Goal: Task Accomplishment & Management: Complete application form

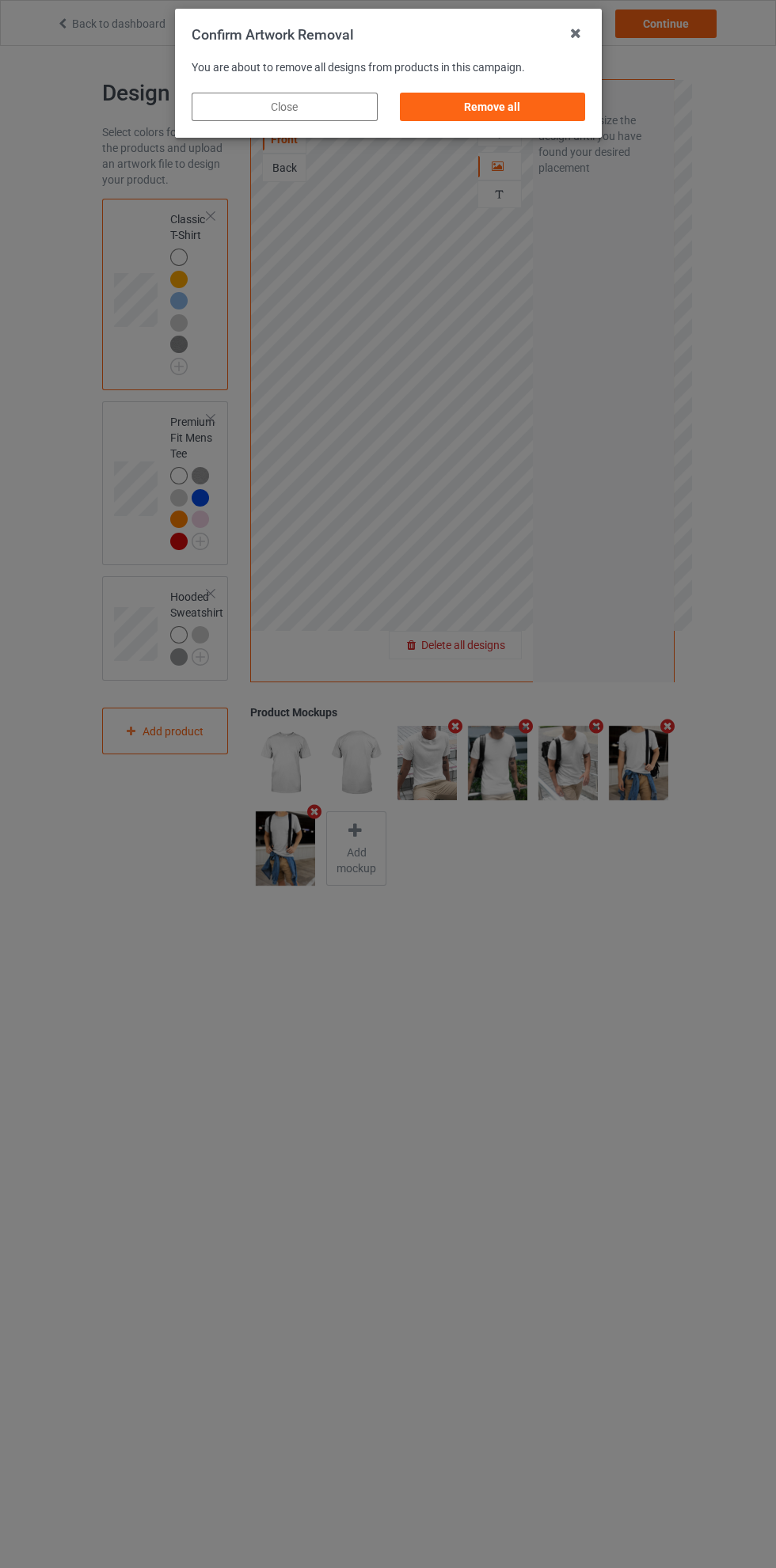
click at [519, 108] on div "Remove all" at bounding box center [492, 107] width 186 height 29
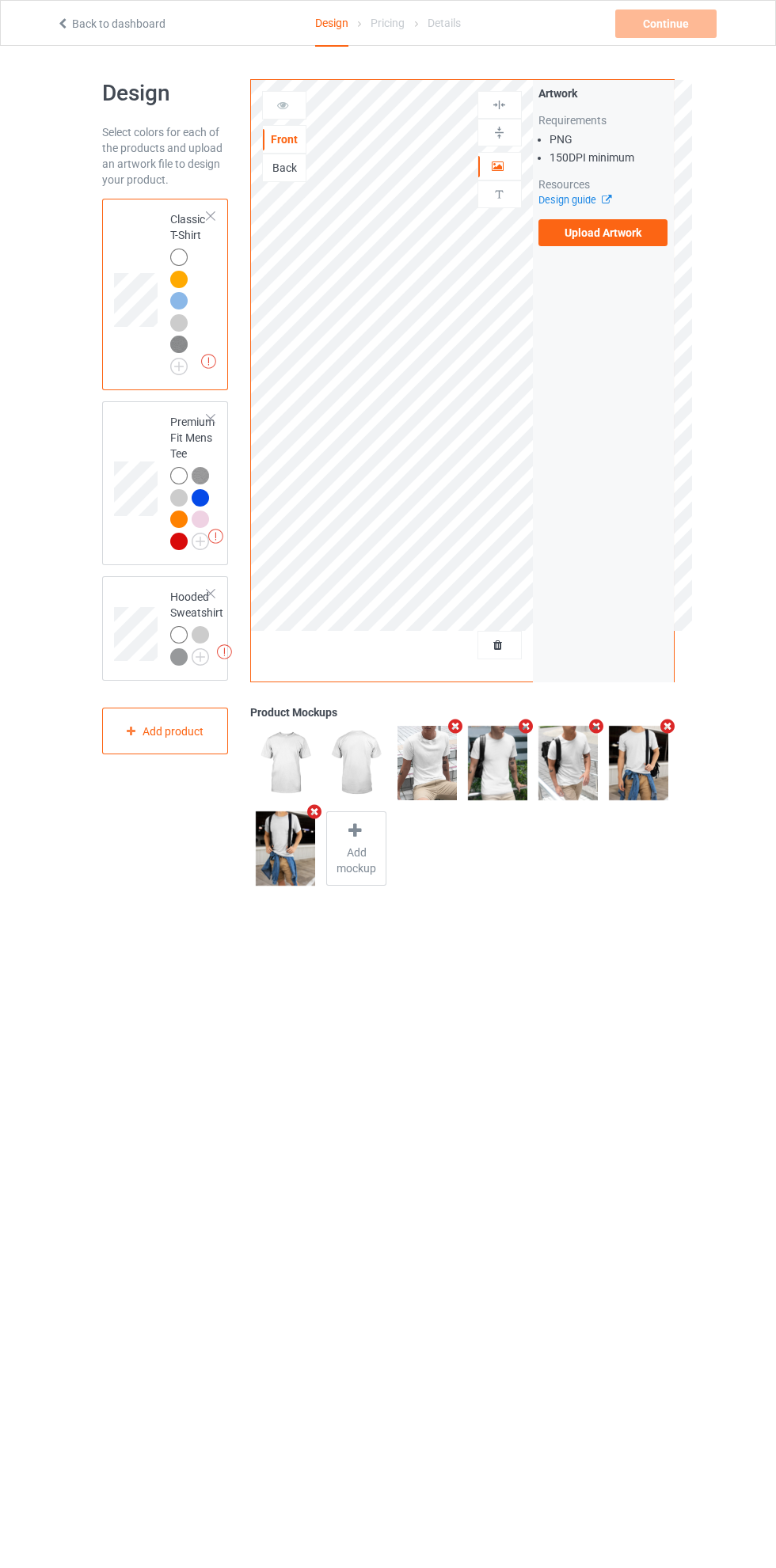
click at [617, 232] on label "Upload Artwork" at bounding box center [602, 232] width 129 height 27
click at [0, 0] on input "Upload Artwork" at bounding box center [0, 0] width 0 height 0
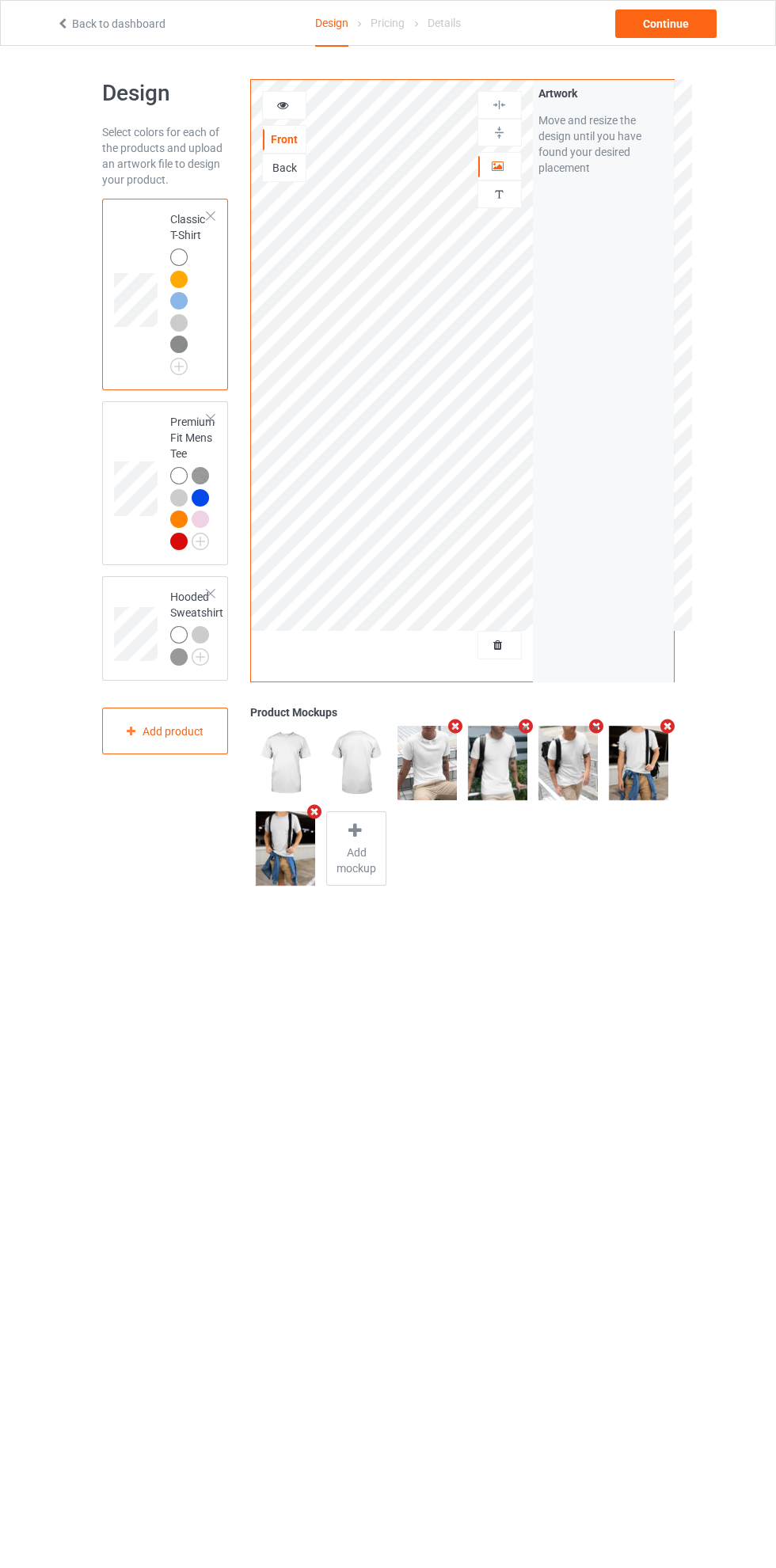
click at [181, 347] on img at bounding box center [179, 344] width 18 height 18
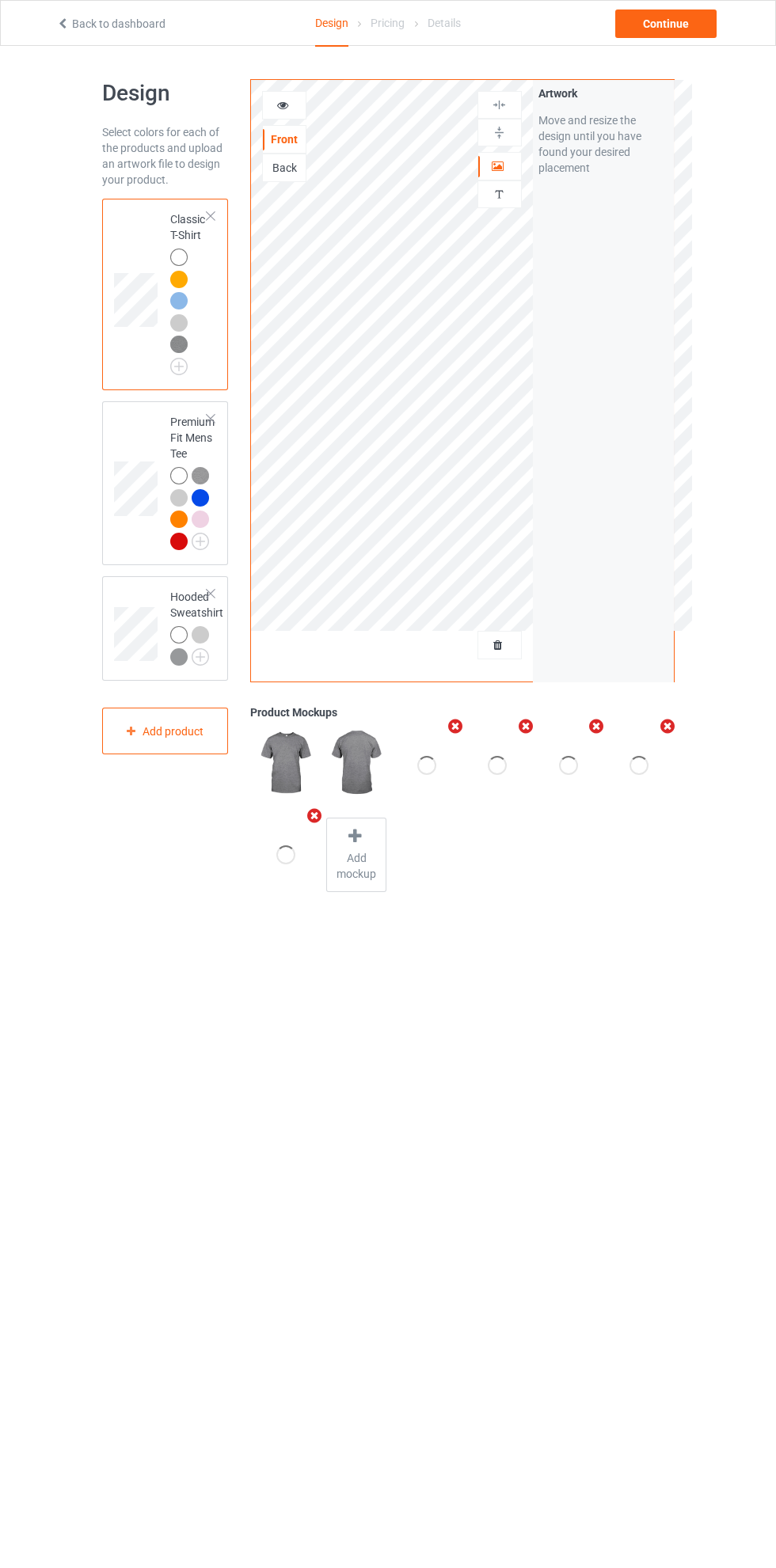
click at [181, 347] on img at bounding box center [179, 344] width 18 height 18
click at [0, 0] on img at bounding box center [0, 0] width 0 height 0
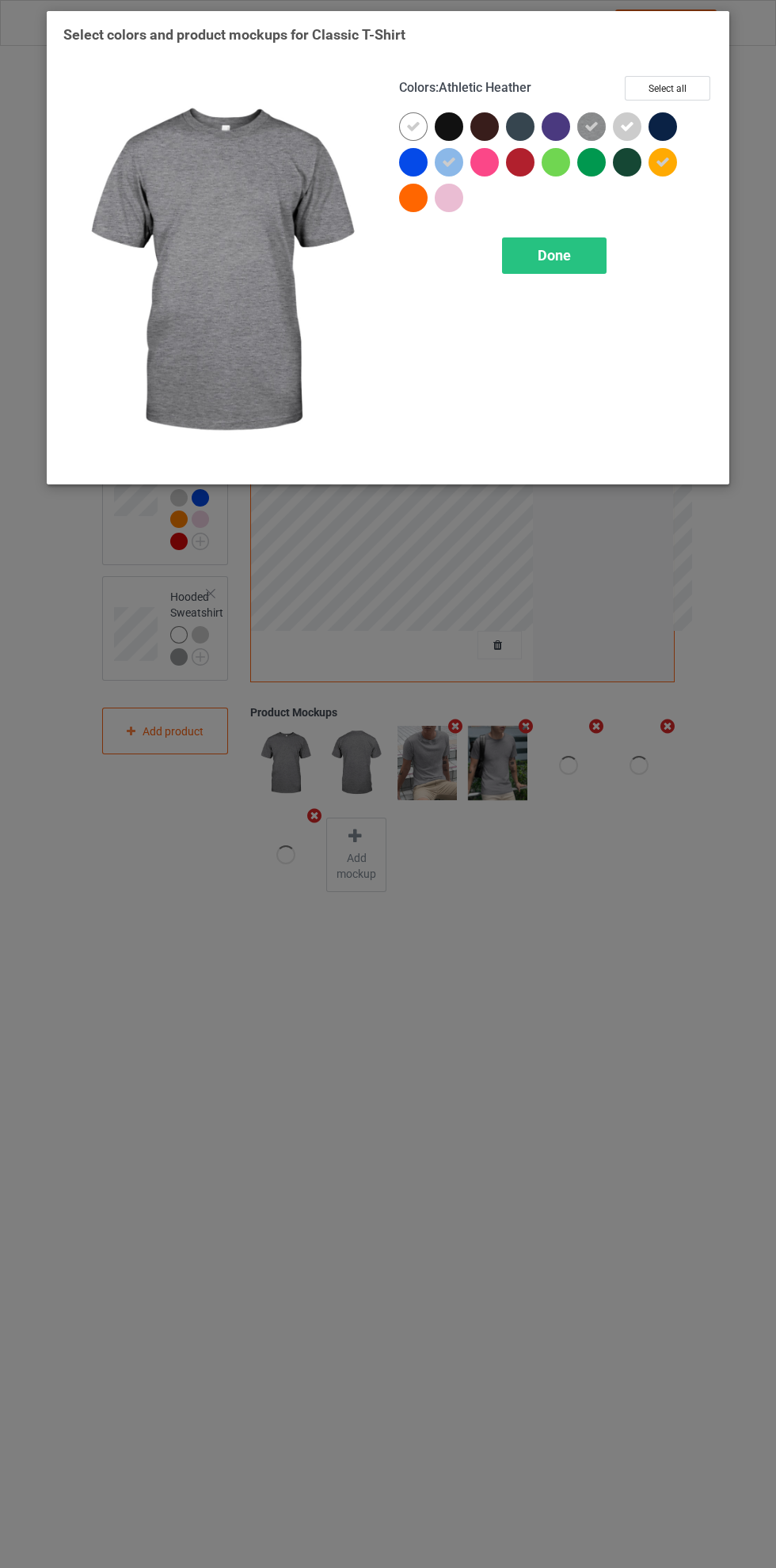
click at [594, 121] on icon at bounding box center [591, 127] width 14 height 14
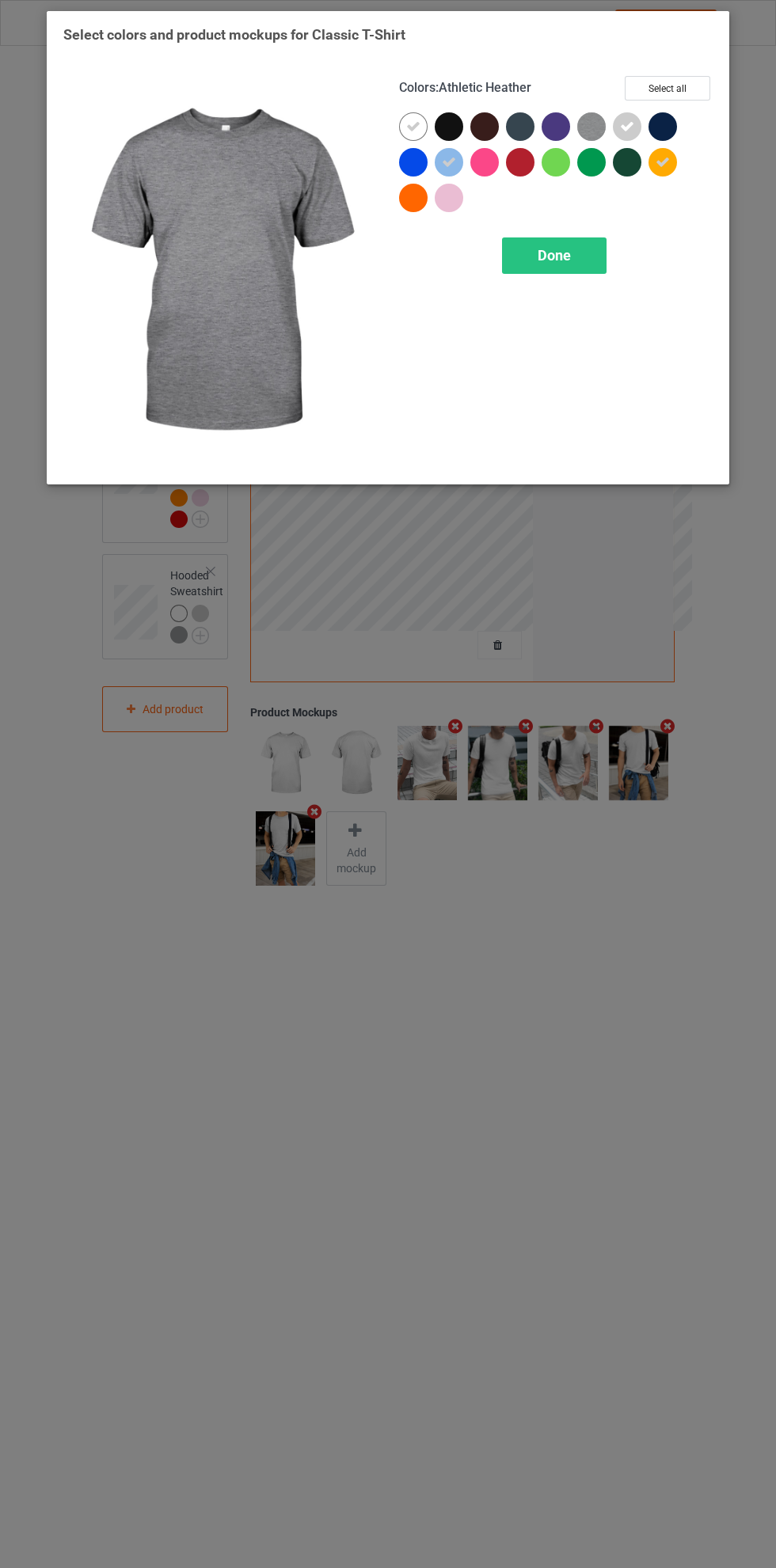
click at [413, 126] on icon at bounding box center [413, 127] width 14 height 14
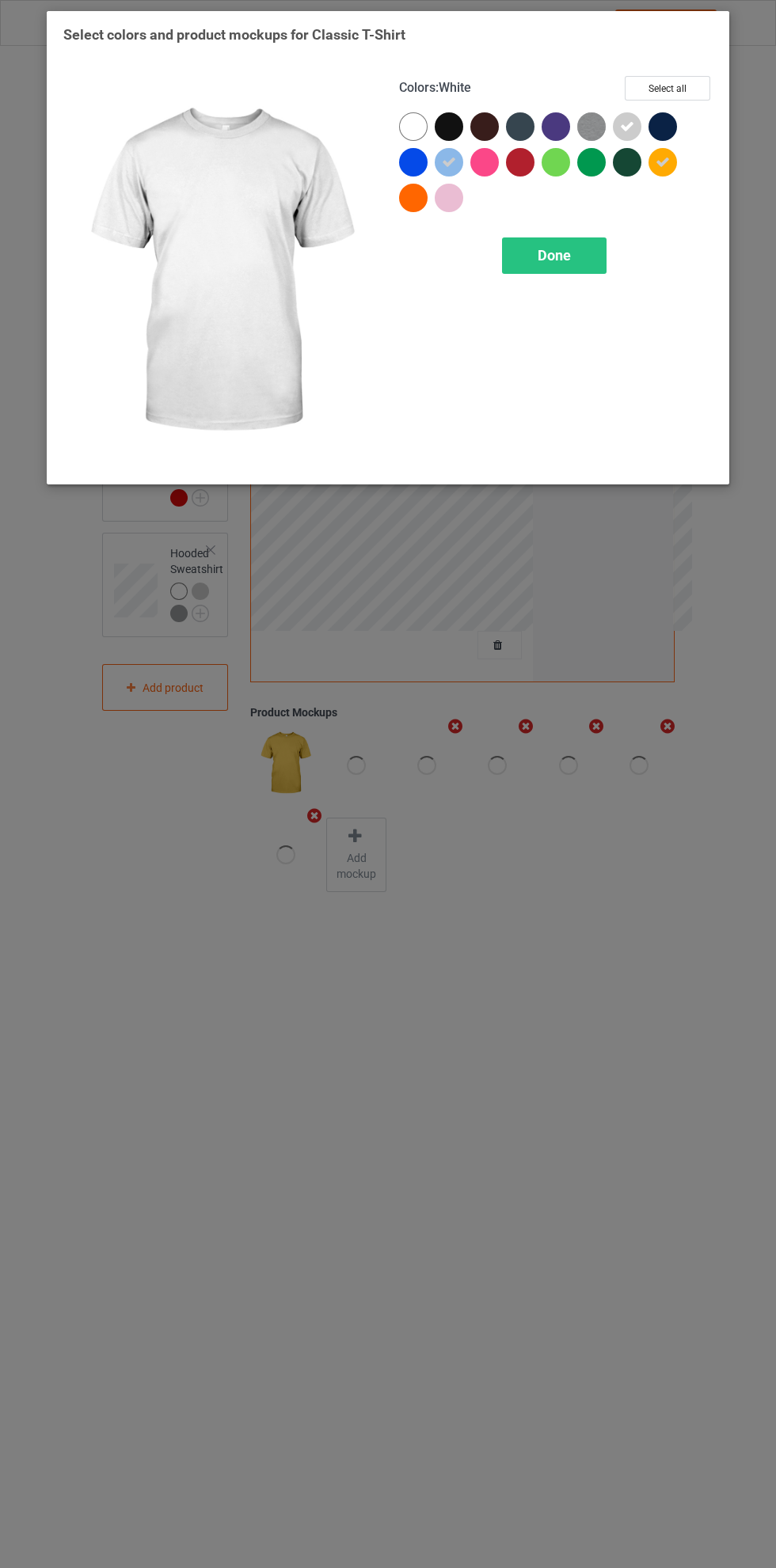
click at [597, 247] on div "Done" at bounding box center [555, 255] width 105 height 37
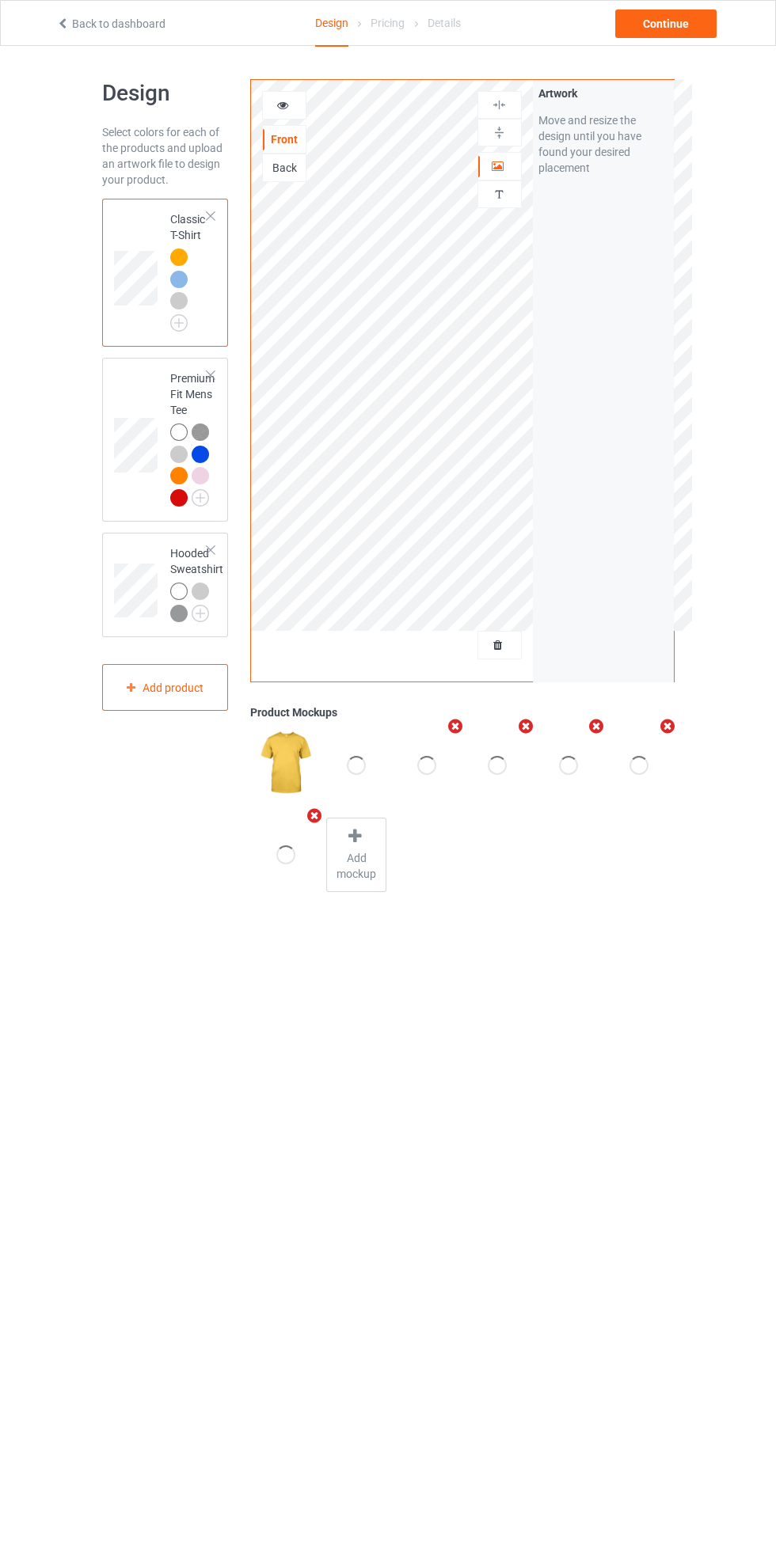
click at [0, 0] on img at bounding box center [0, 0] width 0 height 0
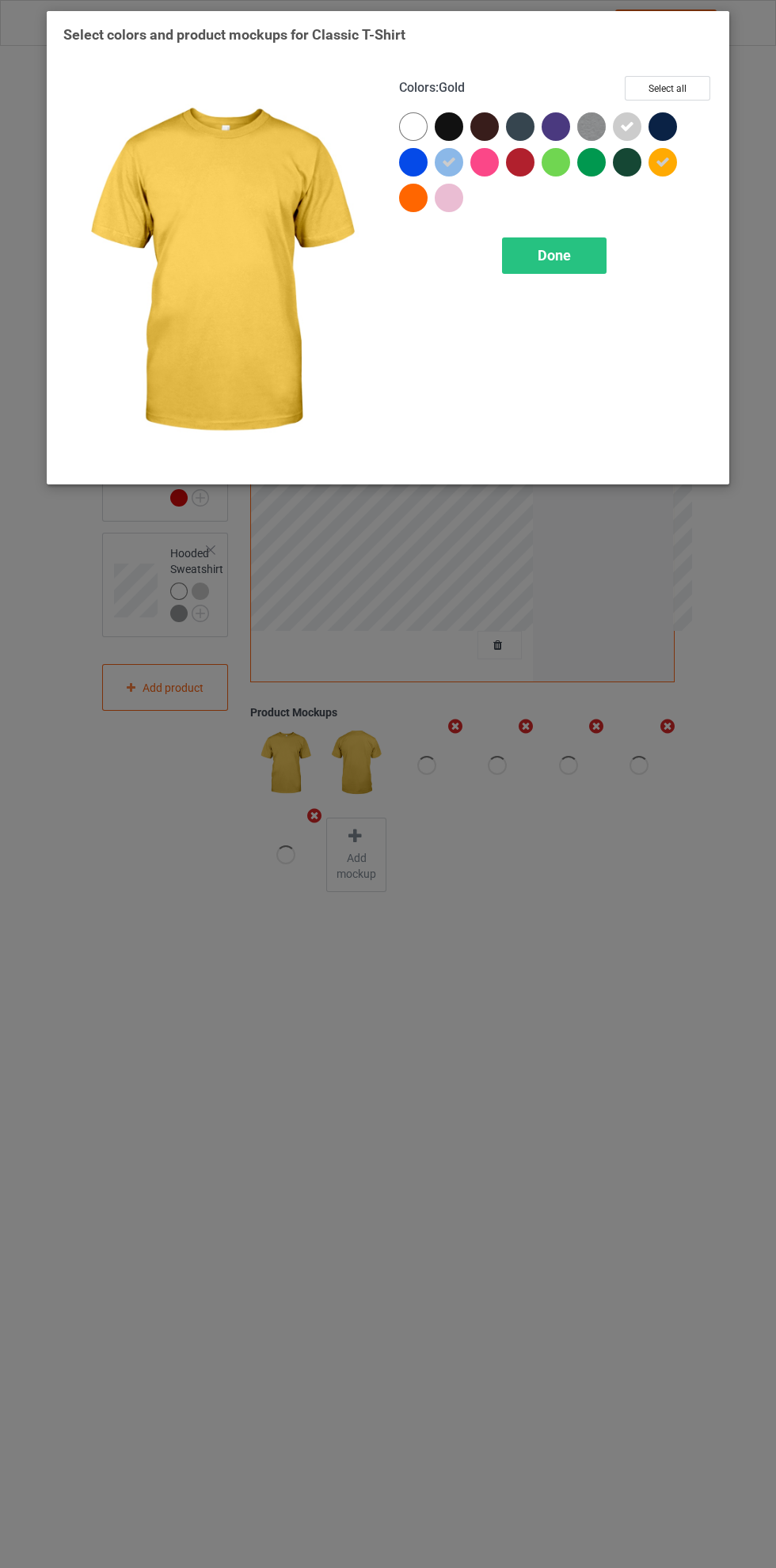
click at [663, 161] on icon at bounding box center [662, 162] width 14 height 14
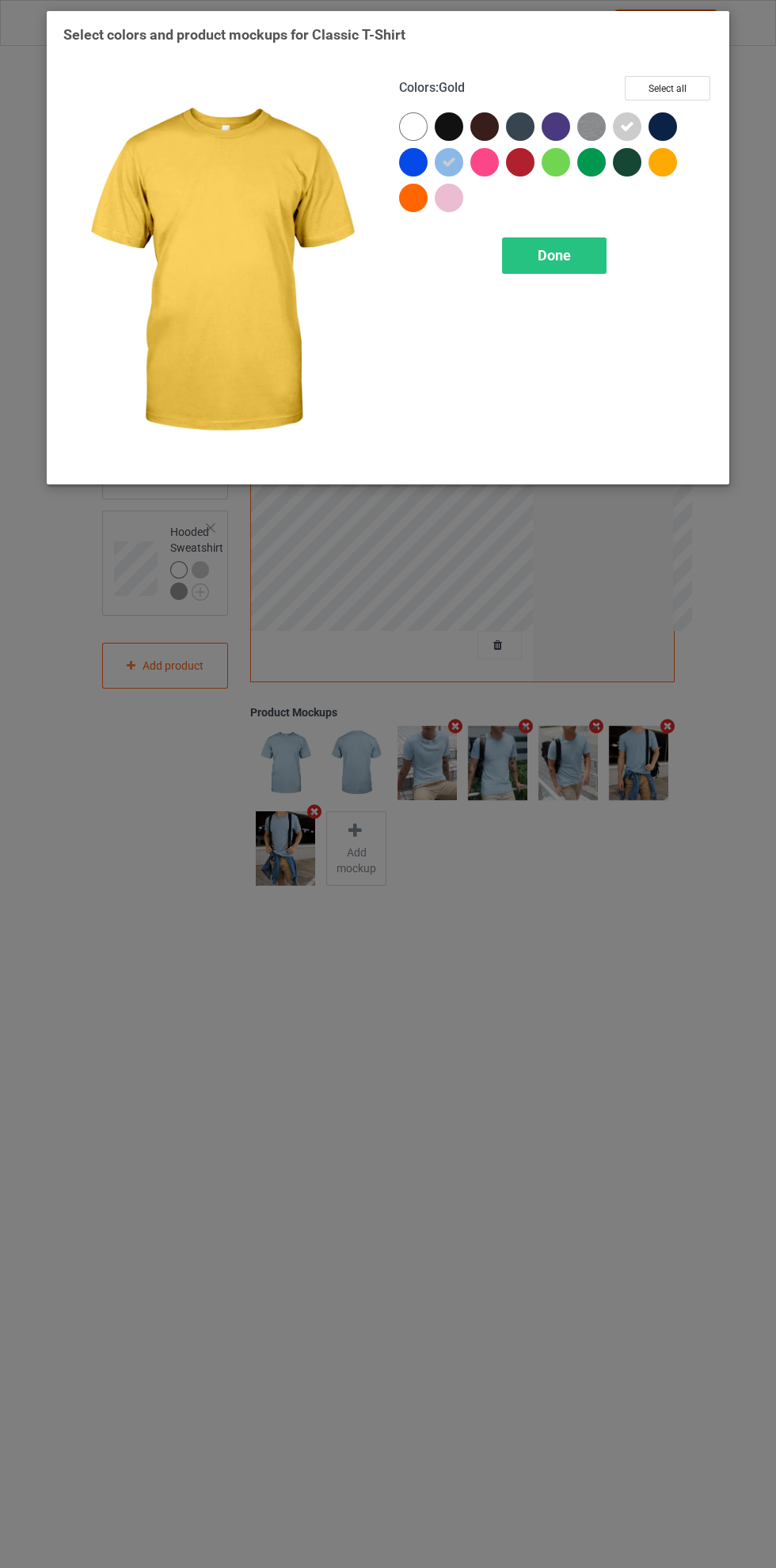
click at [561, 249] on span "Done" at bounding box center [555, 255] width 34 height 17
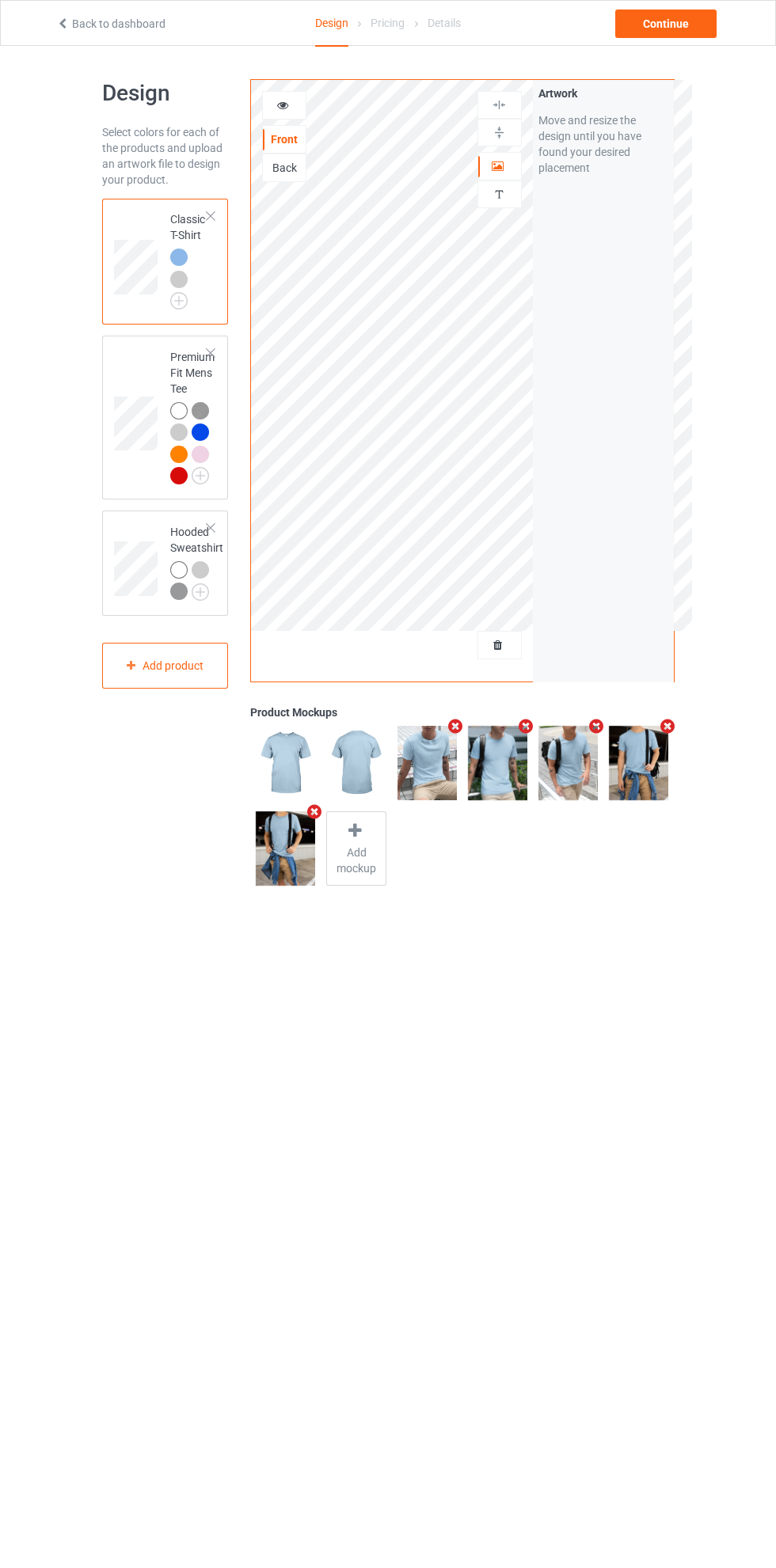
click at [181, 281] on div at bounding box center [179, 280] width 18 height 18
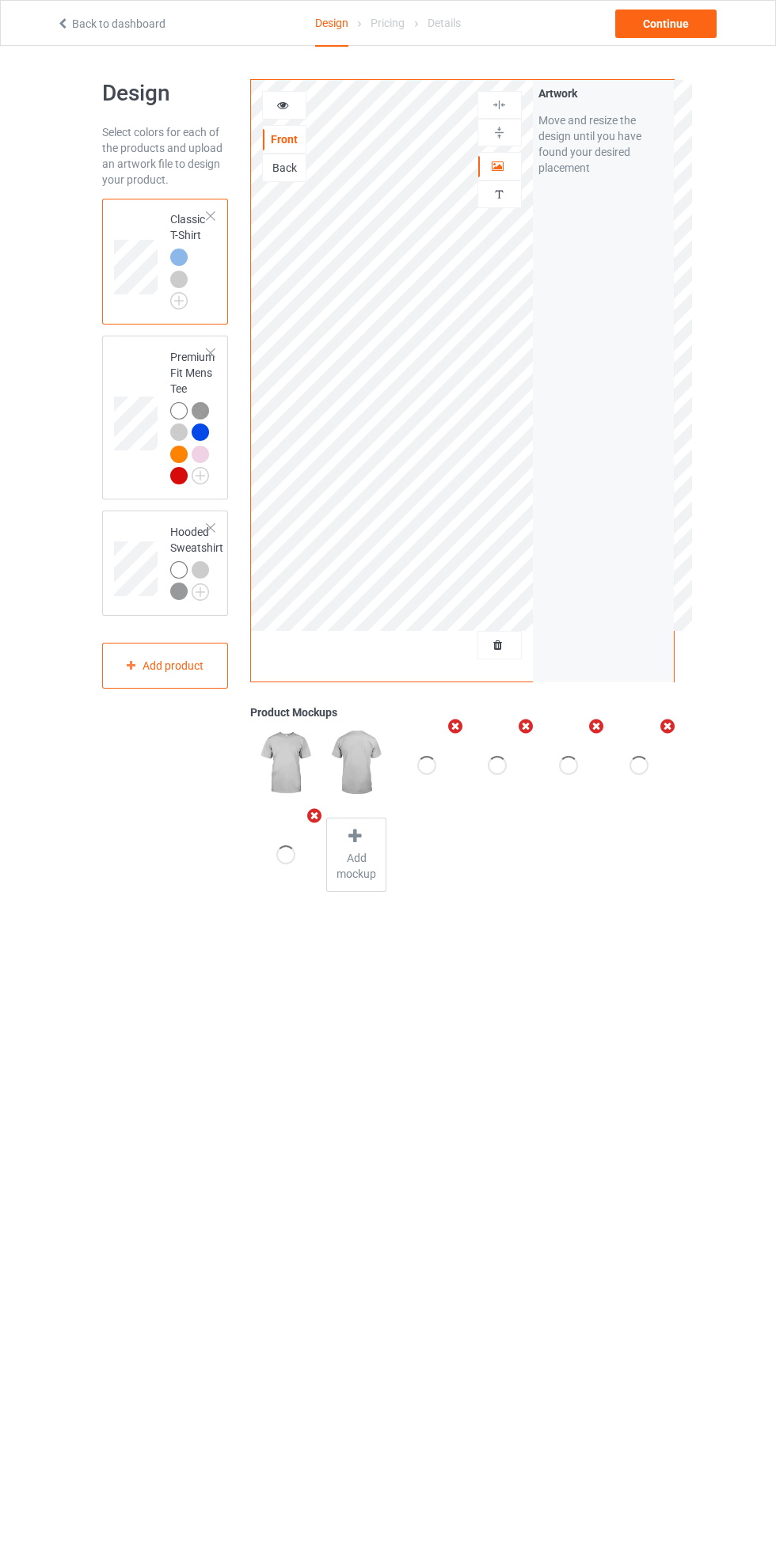
click at [0, 0] on img at bounding box center [0, 0] width 0 height 0
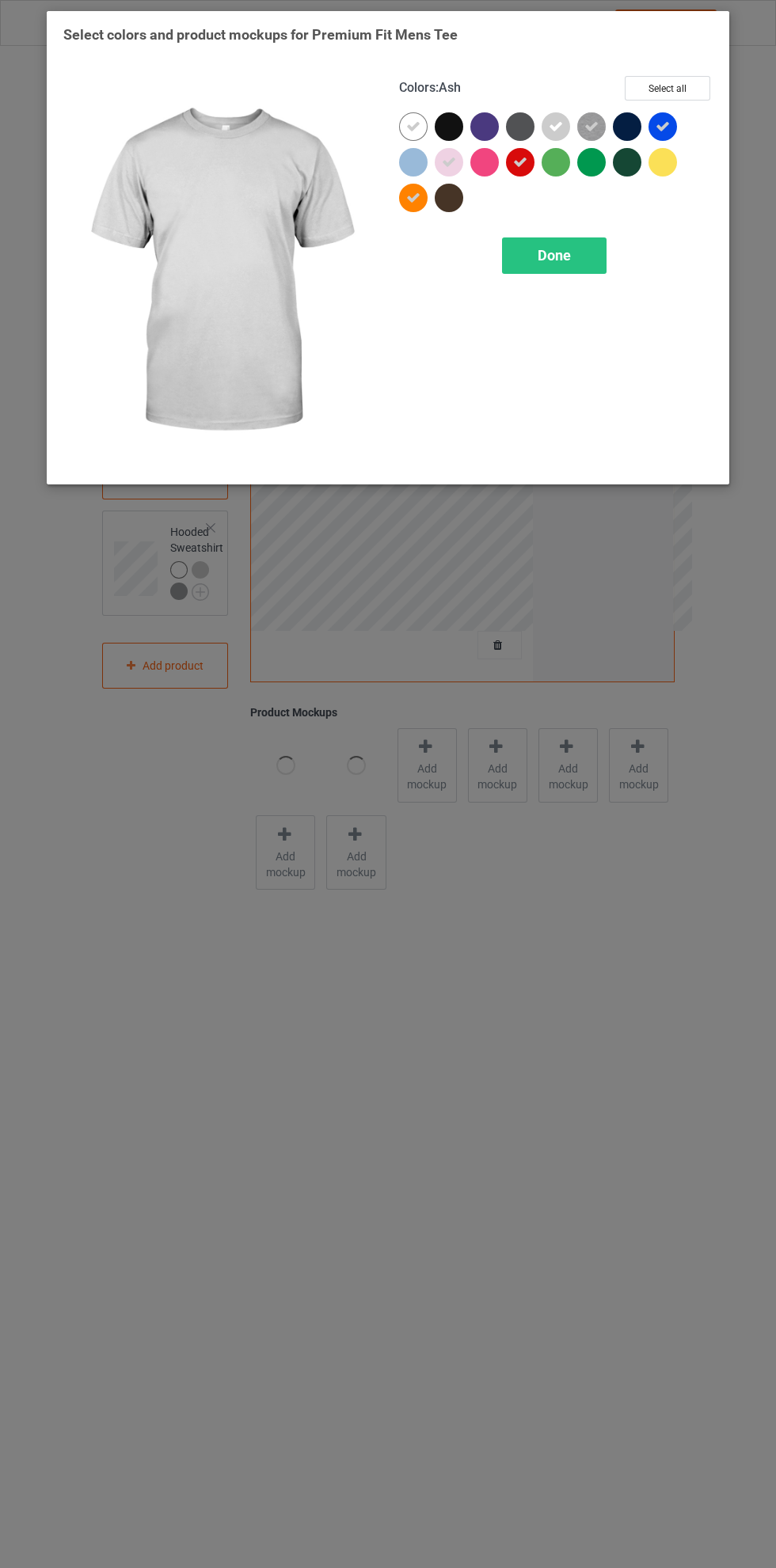
click at [523, 162] on icon at bounding box center [520, 162] width 14 height 14
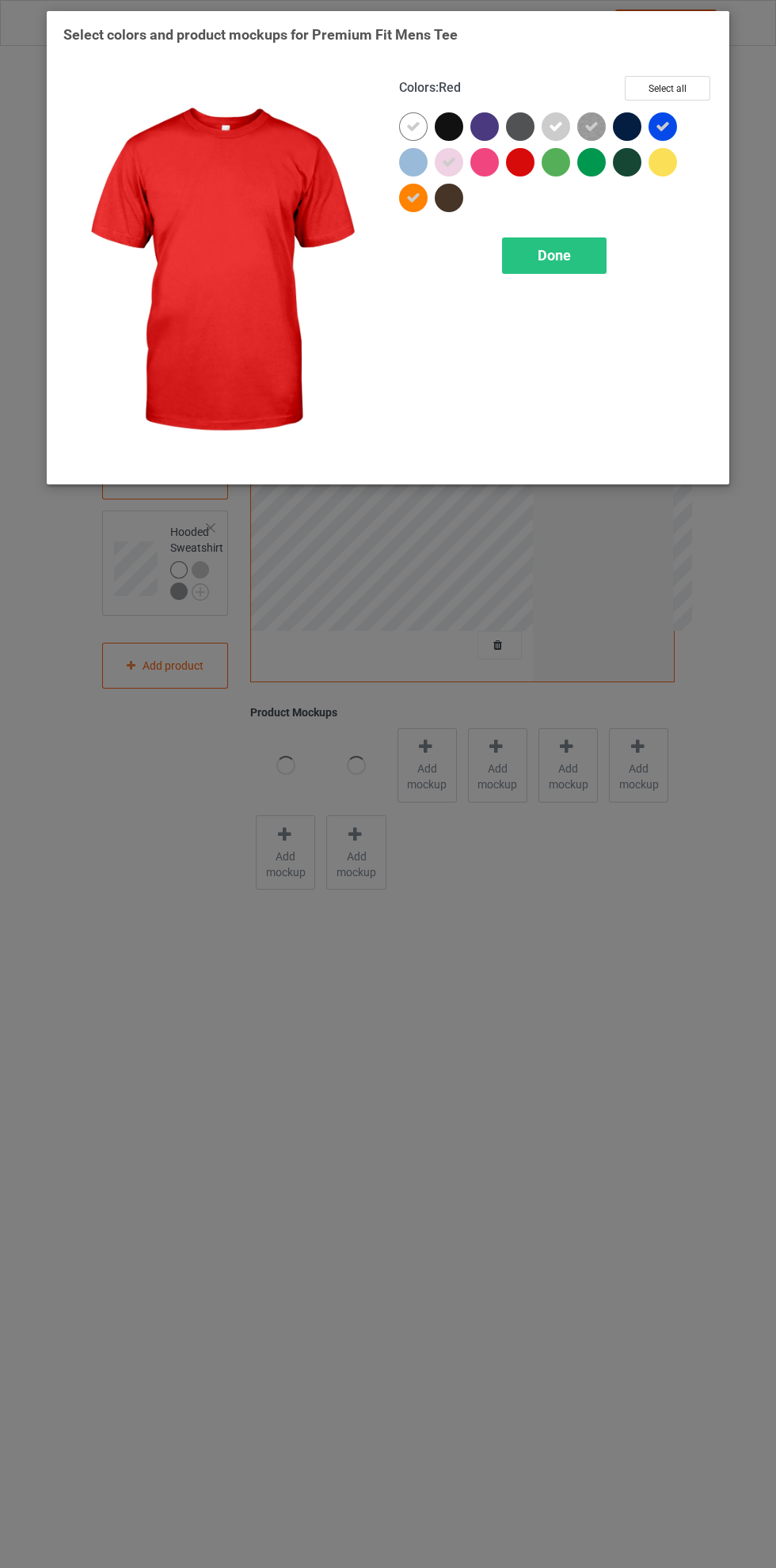
click at [420, 148] on div at bounding box center [417, 166] width 36 height 36
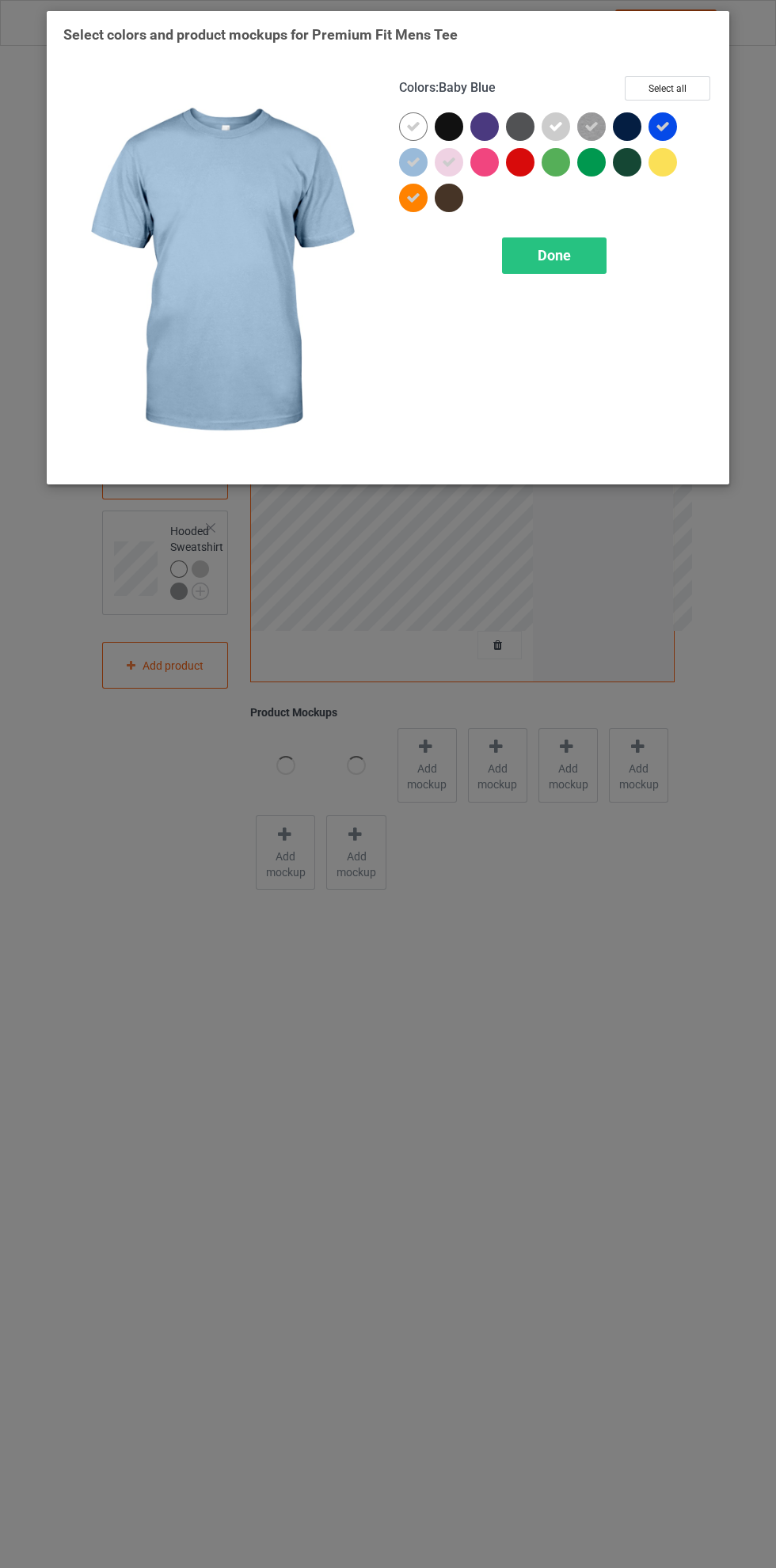
click at [413, 197] on icon at bounding box center [413, 198] width 14 height 14
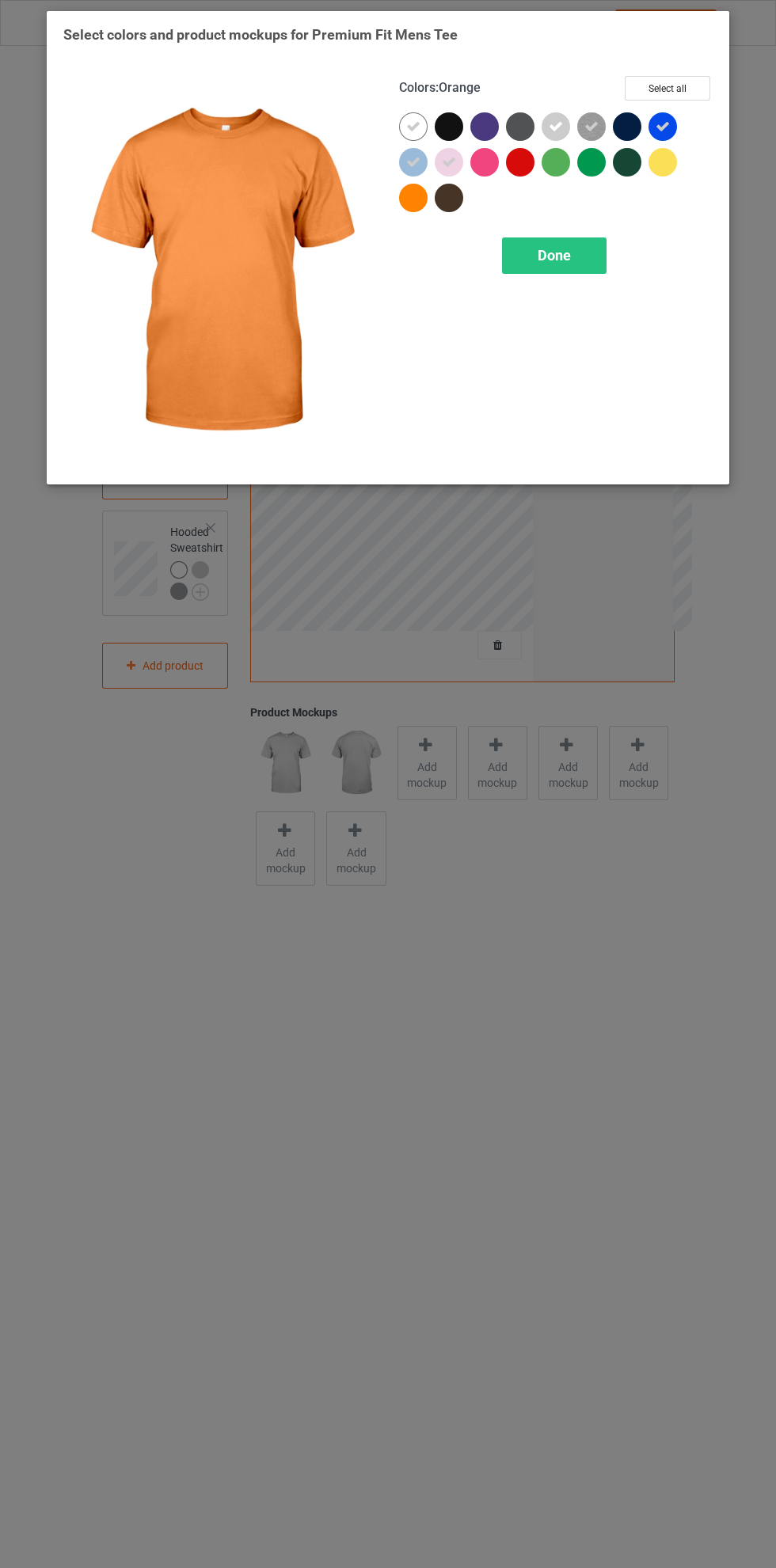
click at [663, 126] on icon at bounding box center [662, 127] width 14 height 14
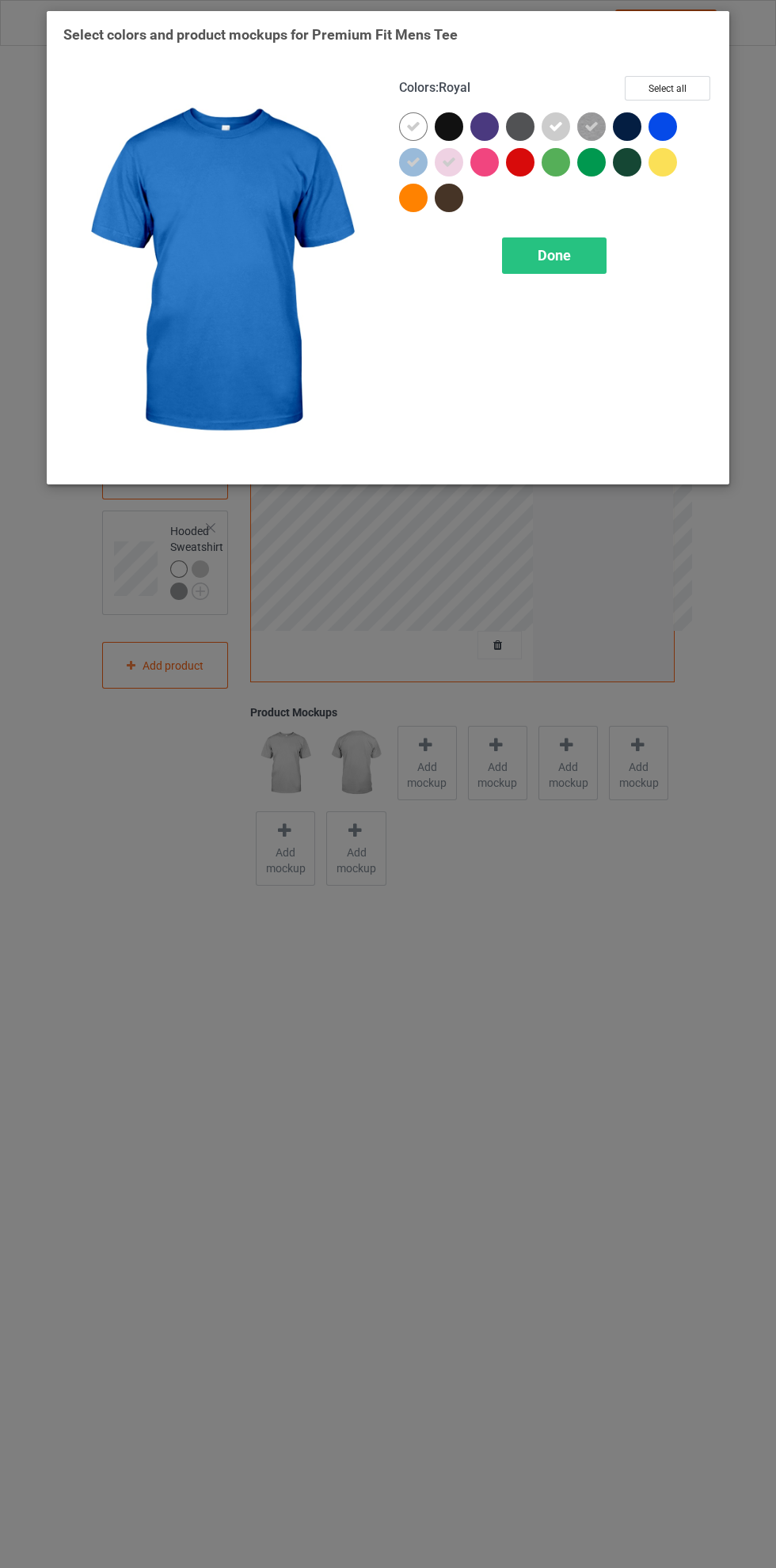
click at [563, 247] on span "Done" at bounding box center [555, 255] width 34 height 17
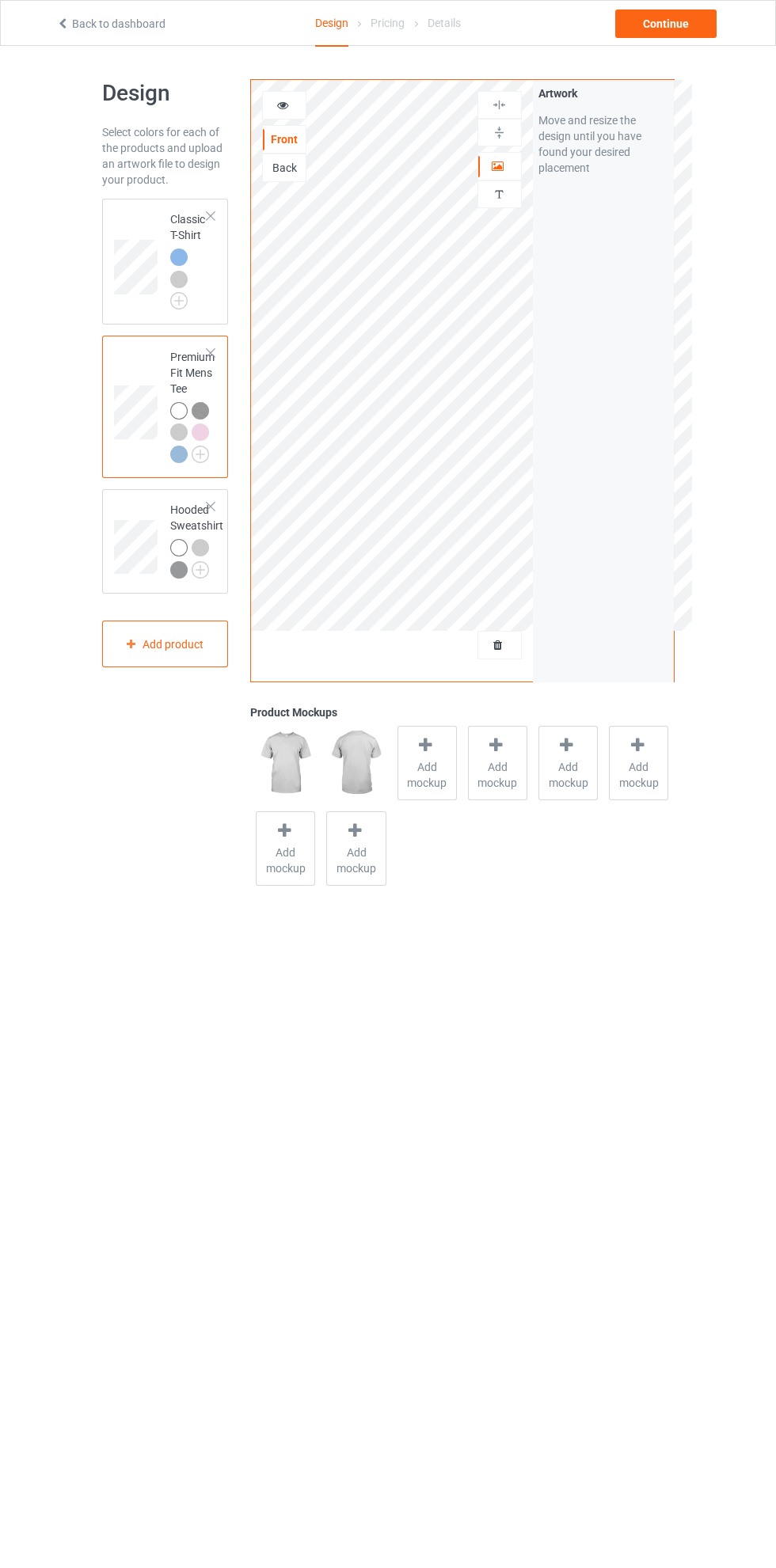
click at [0, 0] on img at bounding box center [0, 0] width 0 height 0
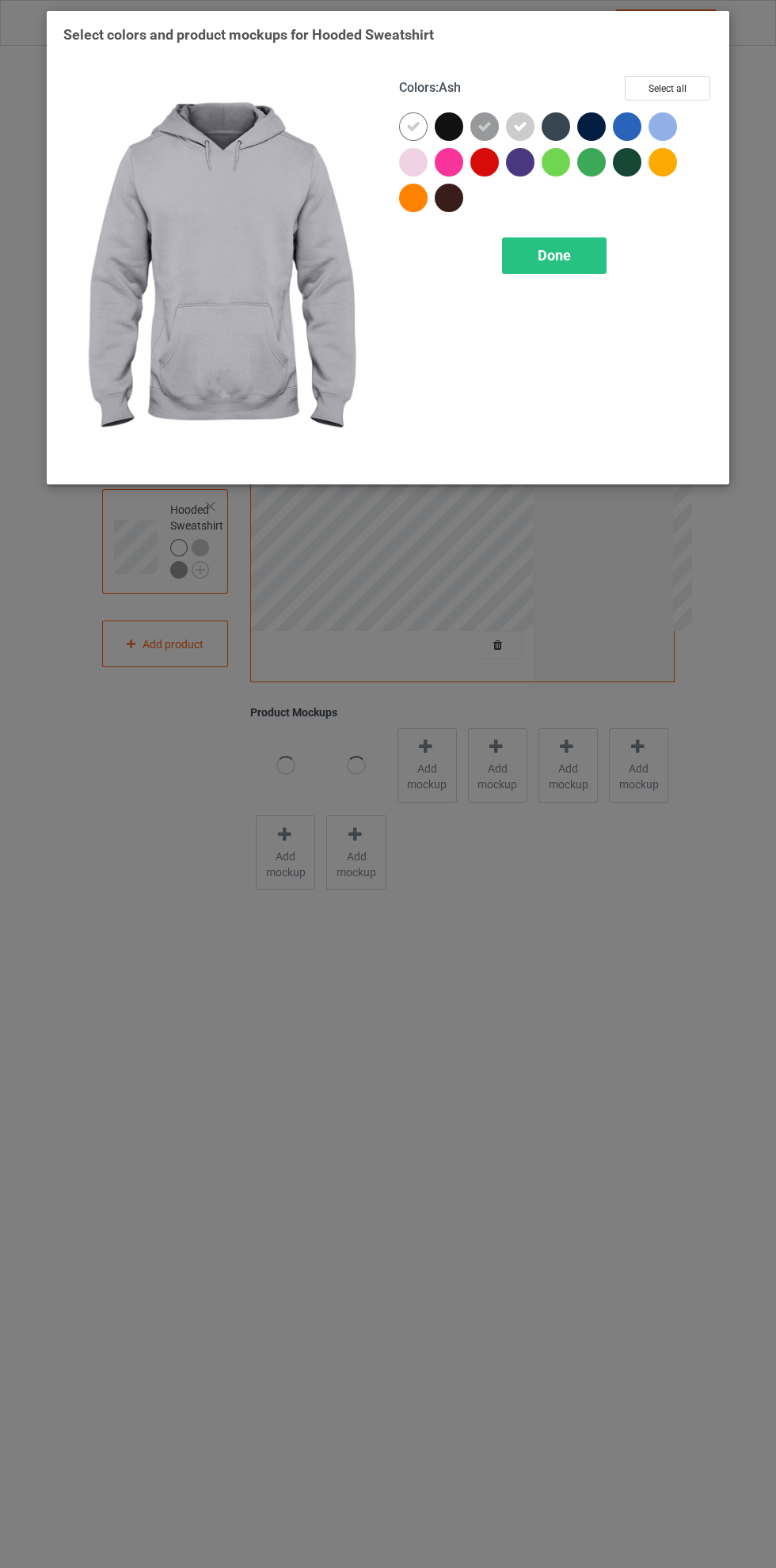
click at [491, 121] on div at bounding box center [484, 127] width 29 height 29
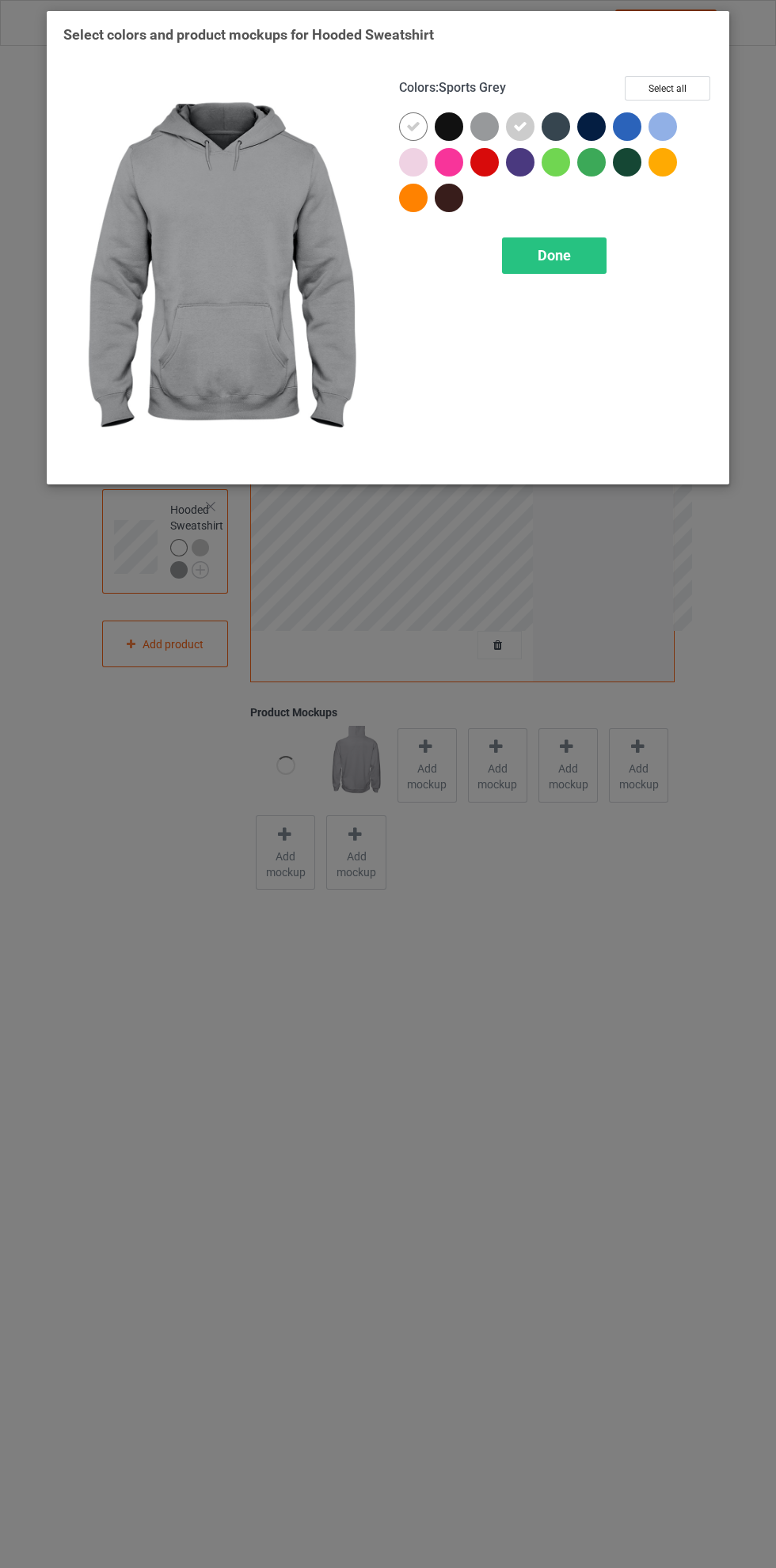
click at [421, 161] on div at bounding box center [413, 162] width 29 height 29
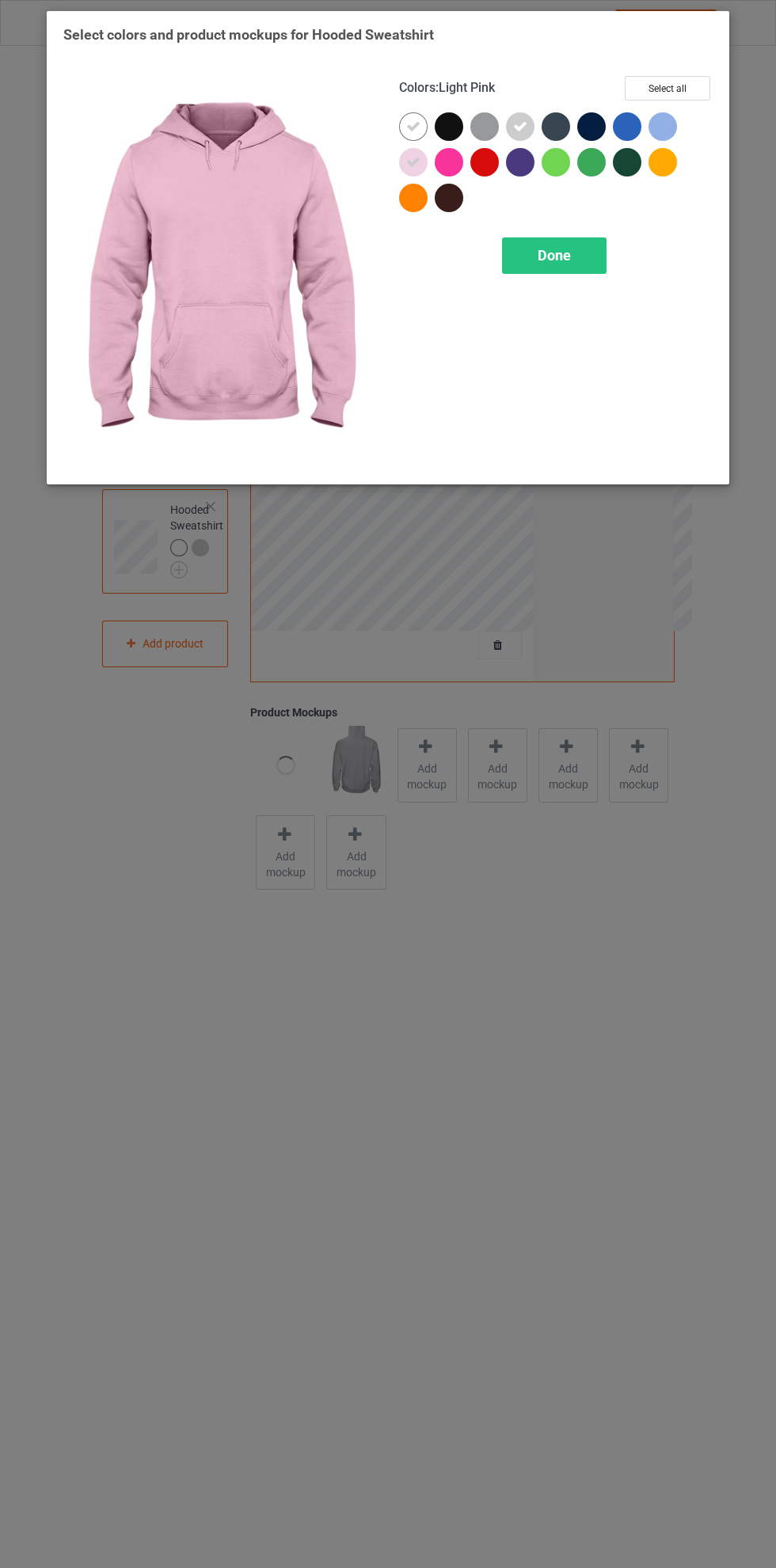
click at [413, 161] on icon at bounding box center [413, 162] width 14 height 14
click at [667, 126] on div at bounding box center [662, 127] width 29 height 29
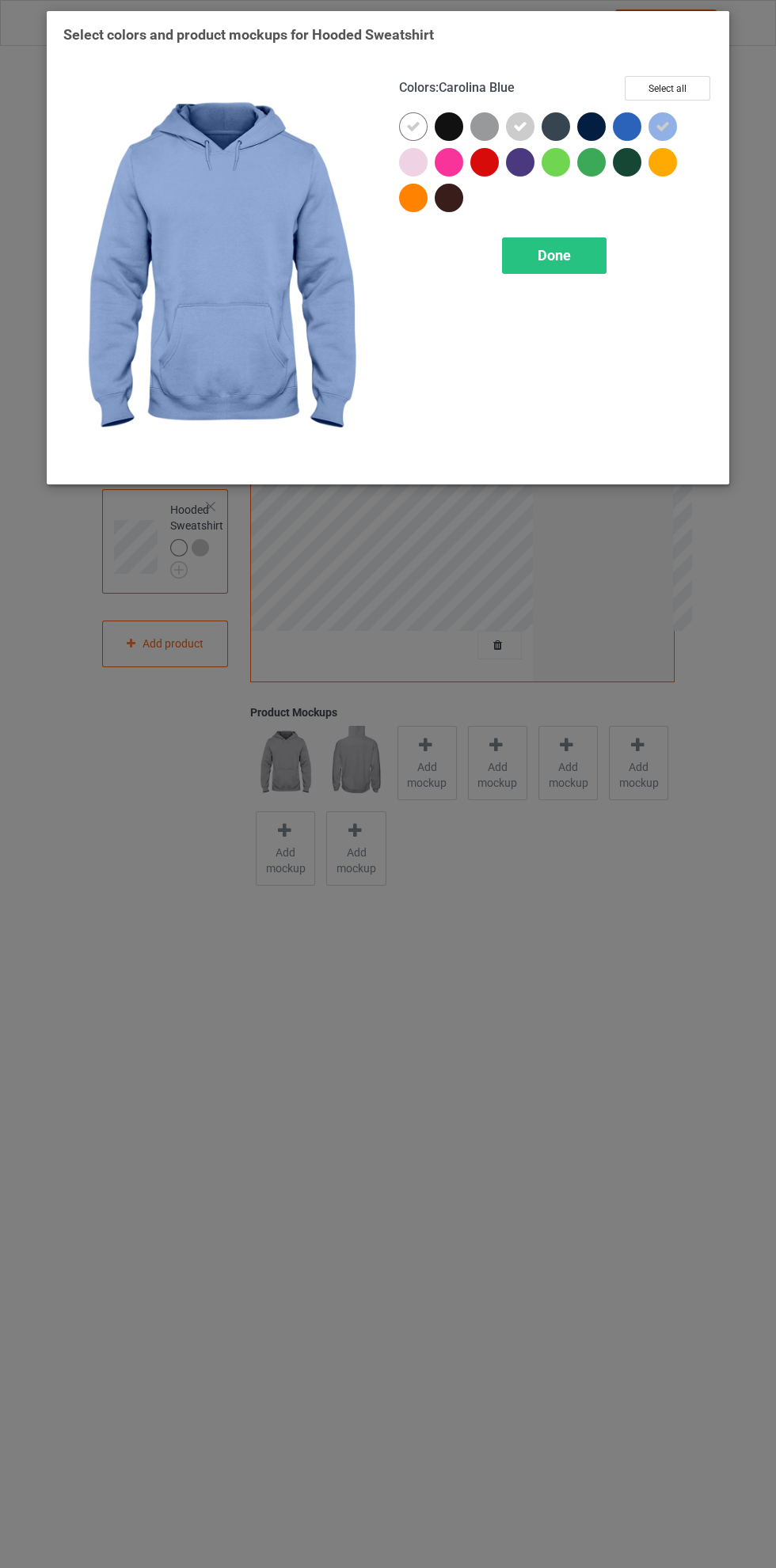
click at [586, 246] on div "Done" at bounding box center [555, 255] width 105 height 37
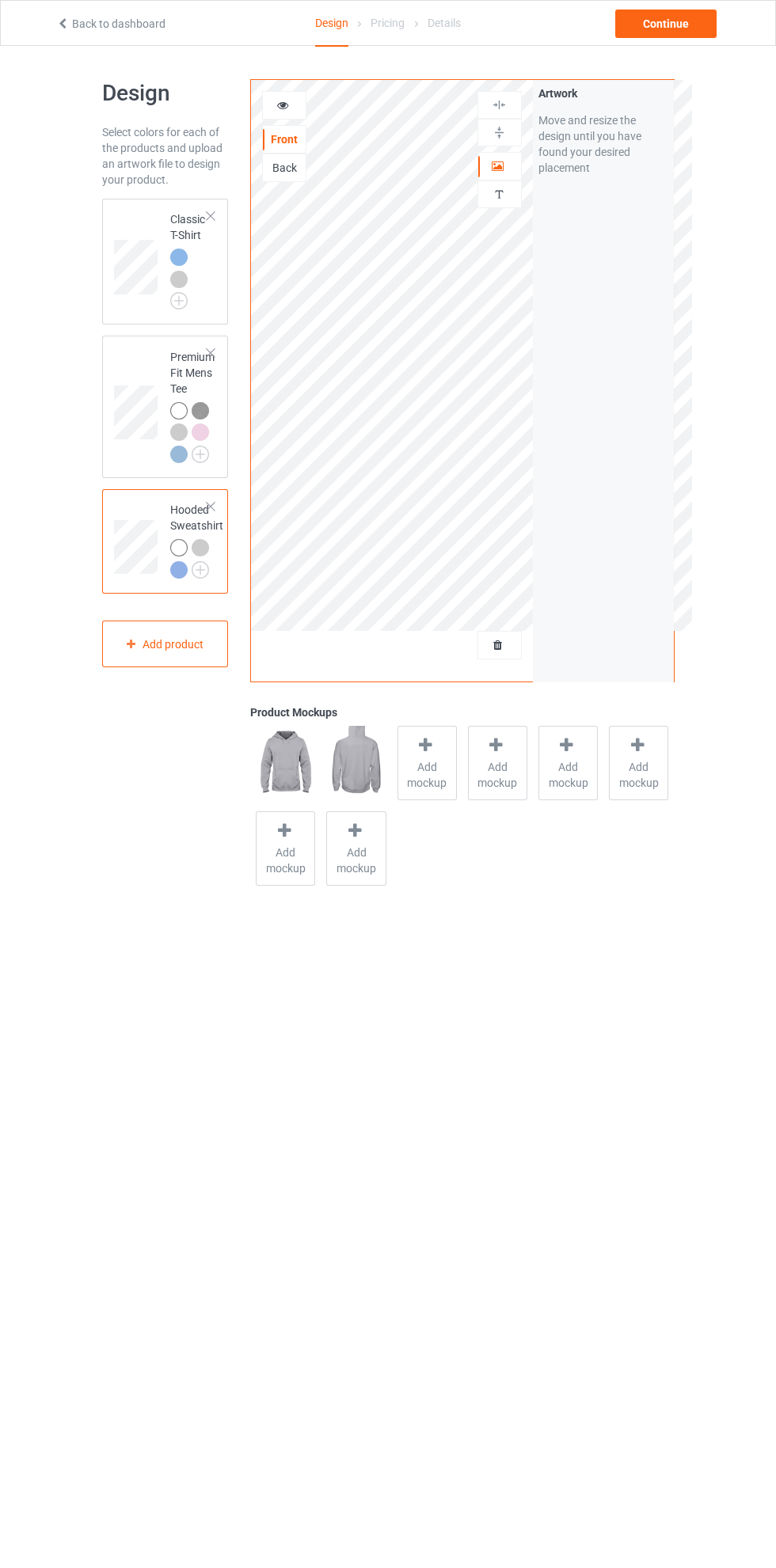
click at [138, 216] on td at bounding box center [137, 261] width 47 height 113
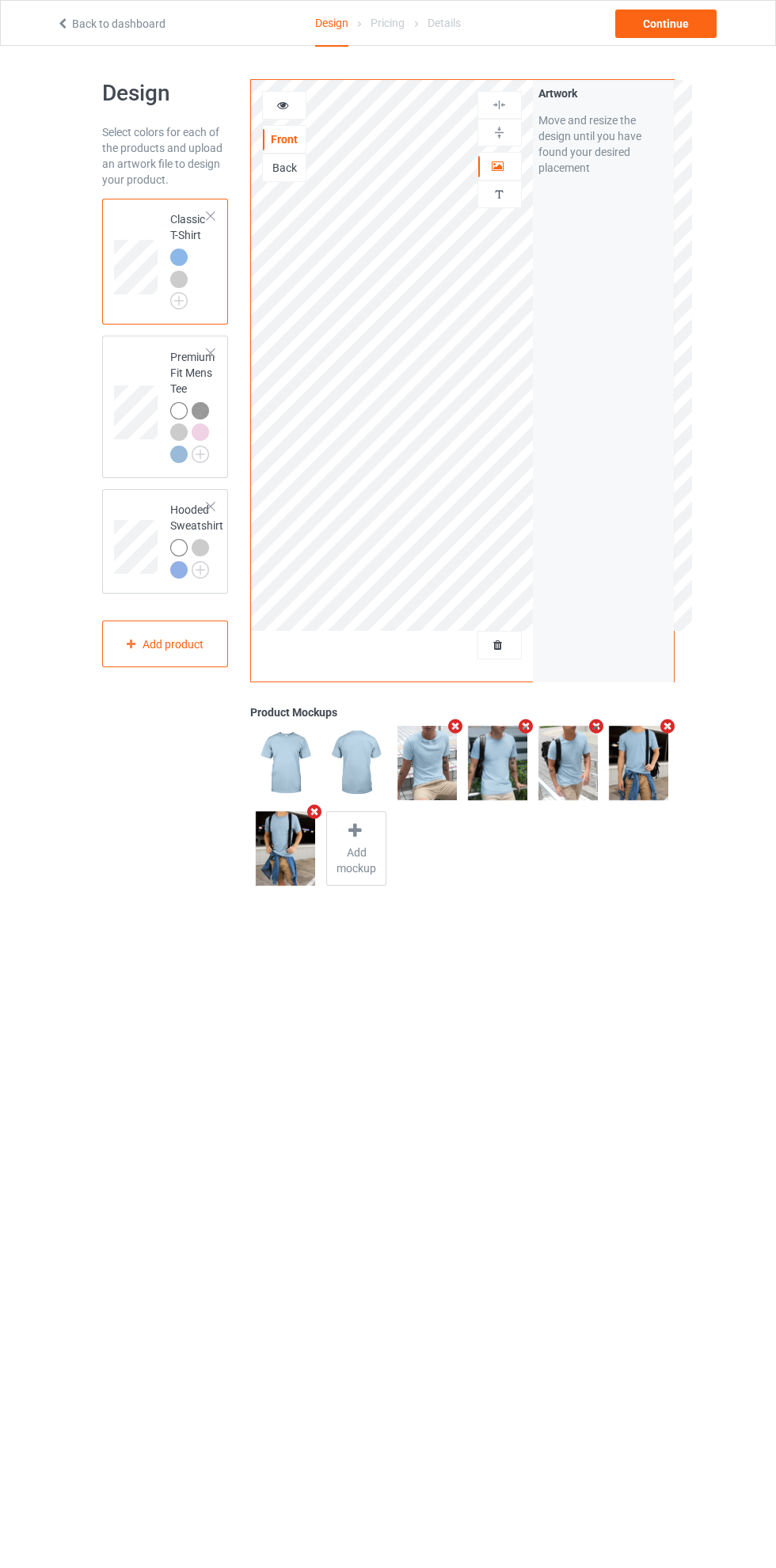
click at [0, 0] on img at bounding box center [0, 0] width 0 height 0
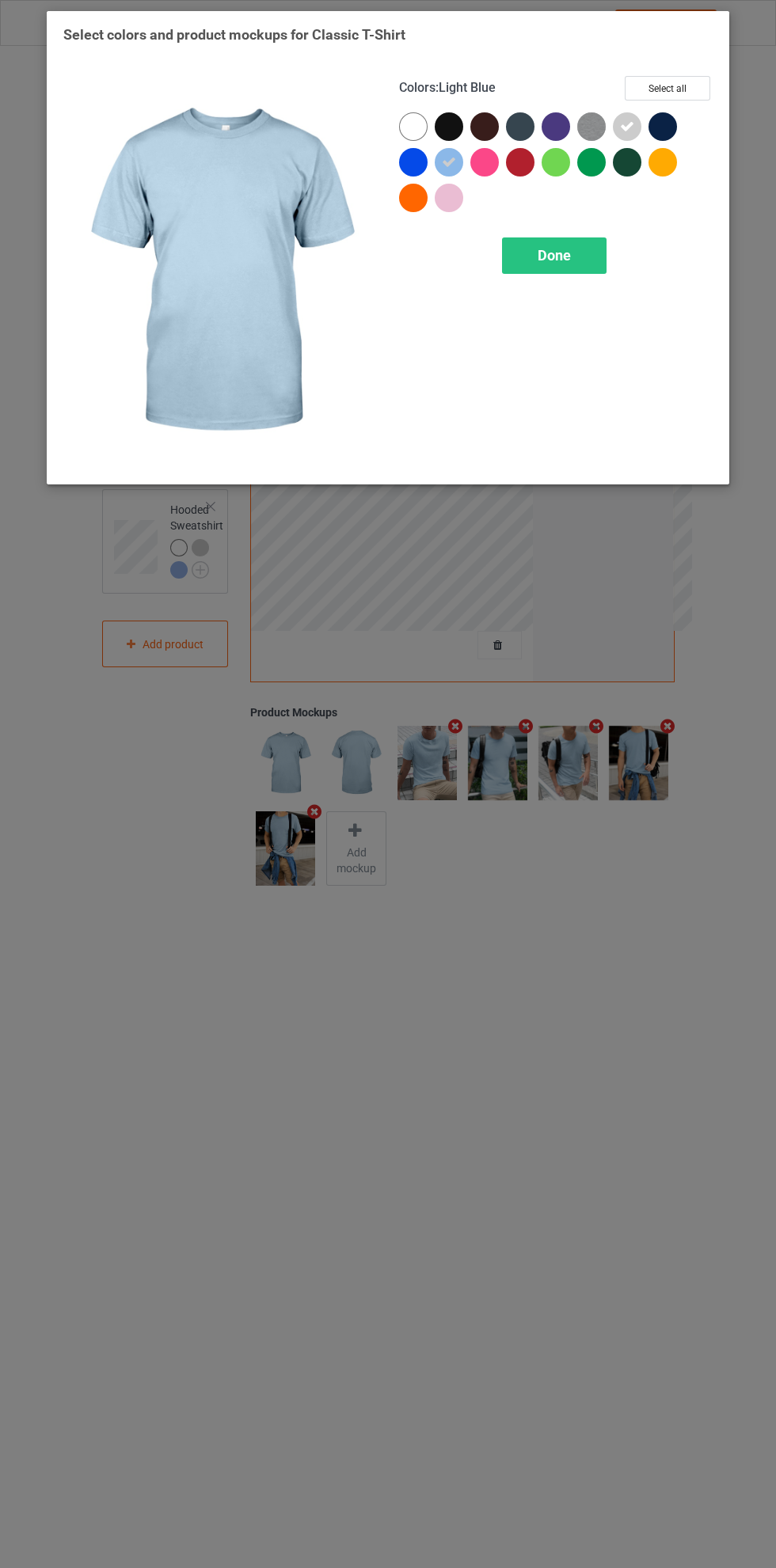
click at [416, 117] on div at bounding box center [413, 127] width 29 height 29
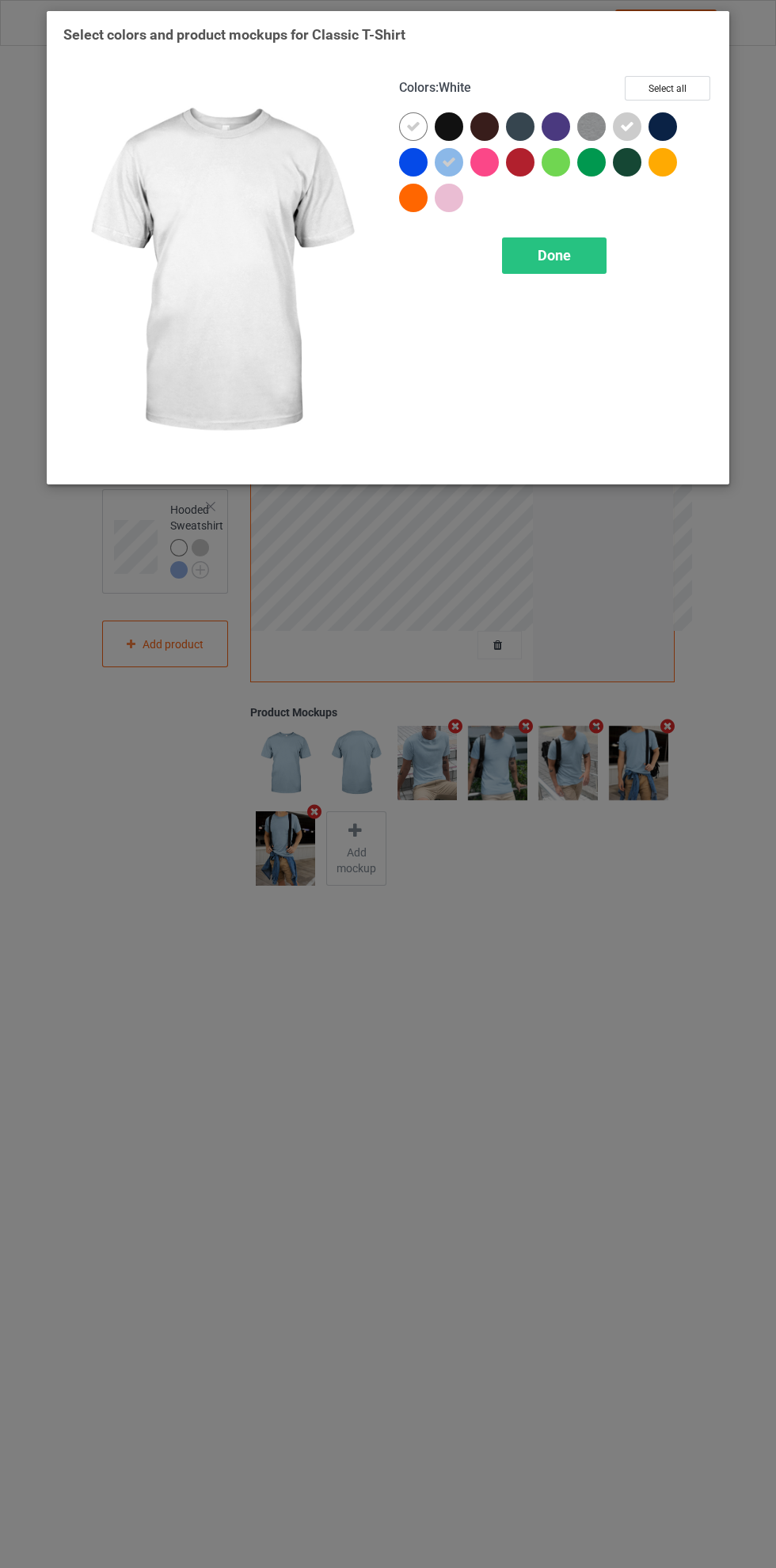
click at [596, 246] on div "Done" at bounding box center [555, 255] width 105 height 37
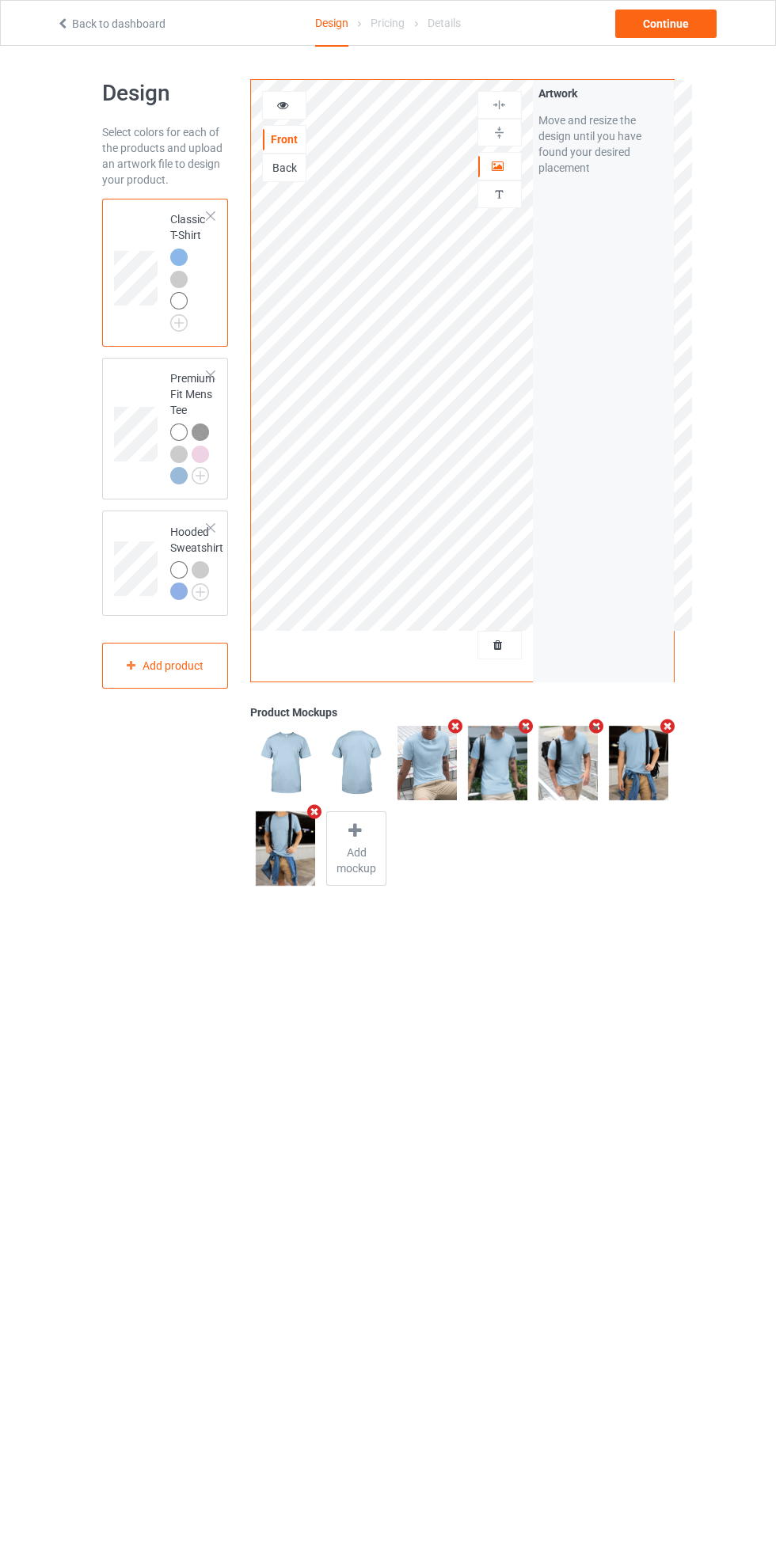
click at [304, 99] on div at bounding box center [284, 105] width 43 height 16
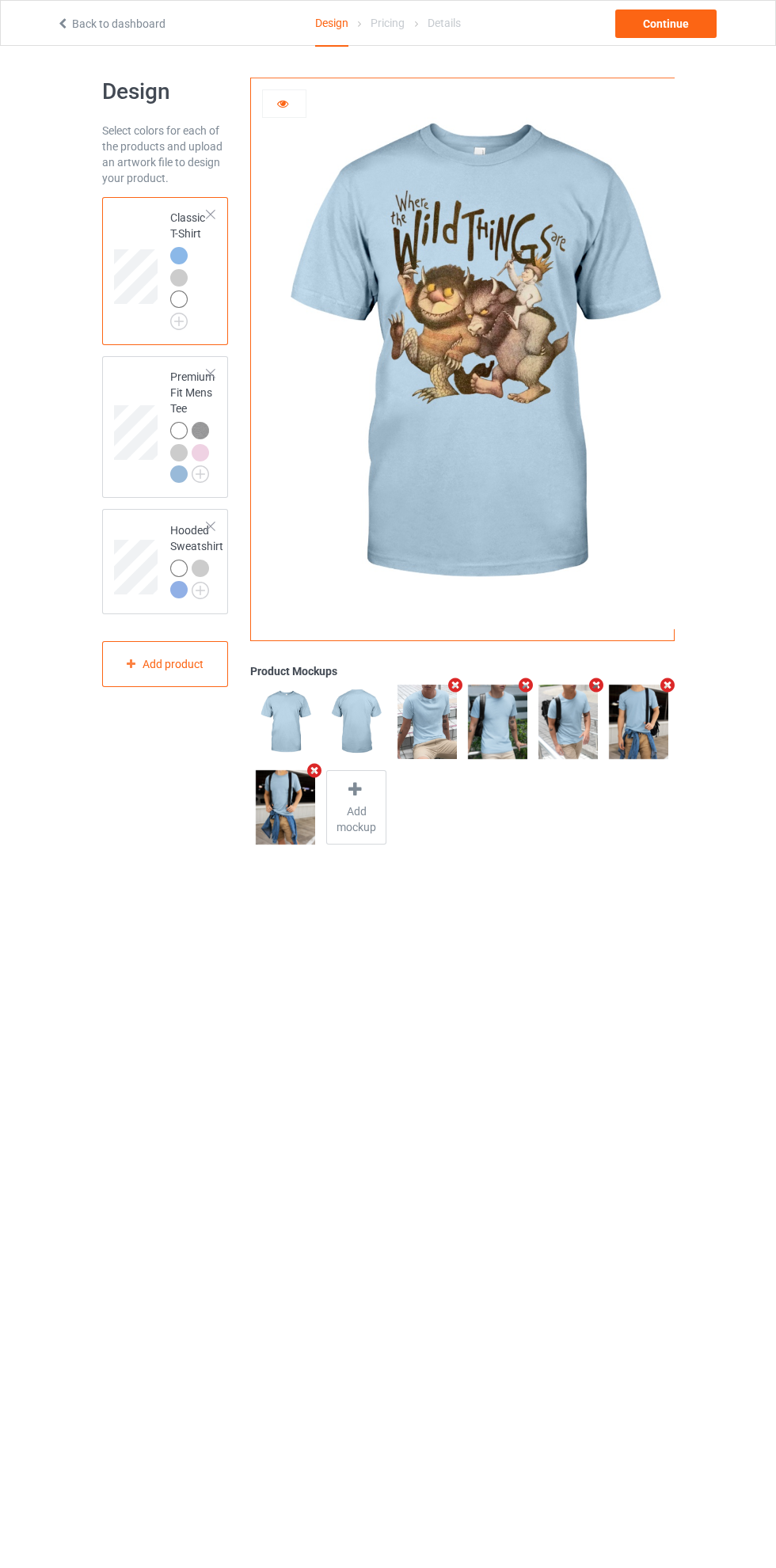
scroll to position [2, 0]
click at [689, 30] on div "Continue" at bounding box center [665, 24] width 101 height 29
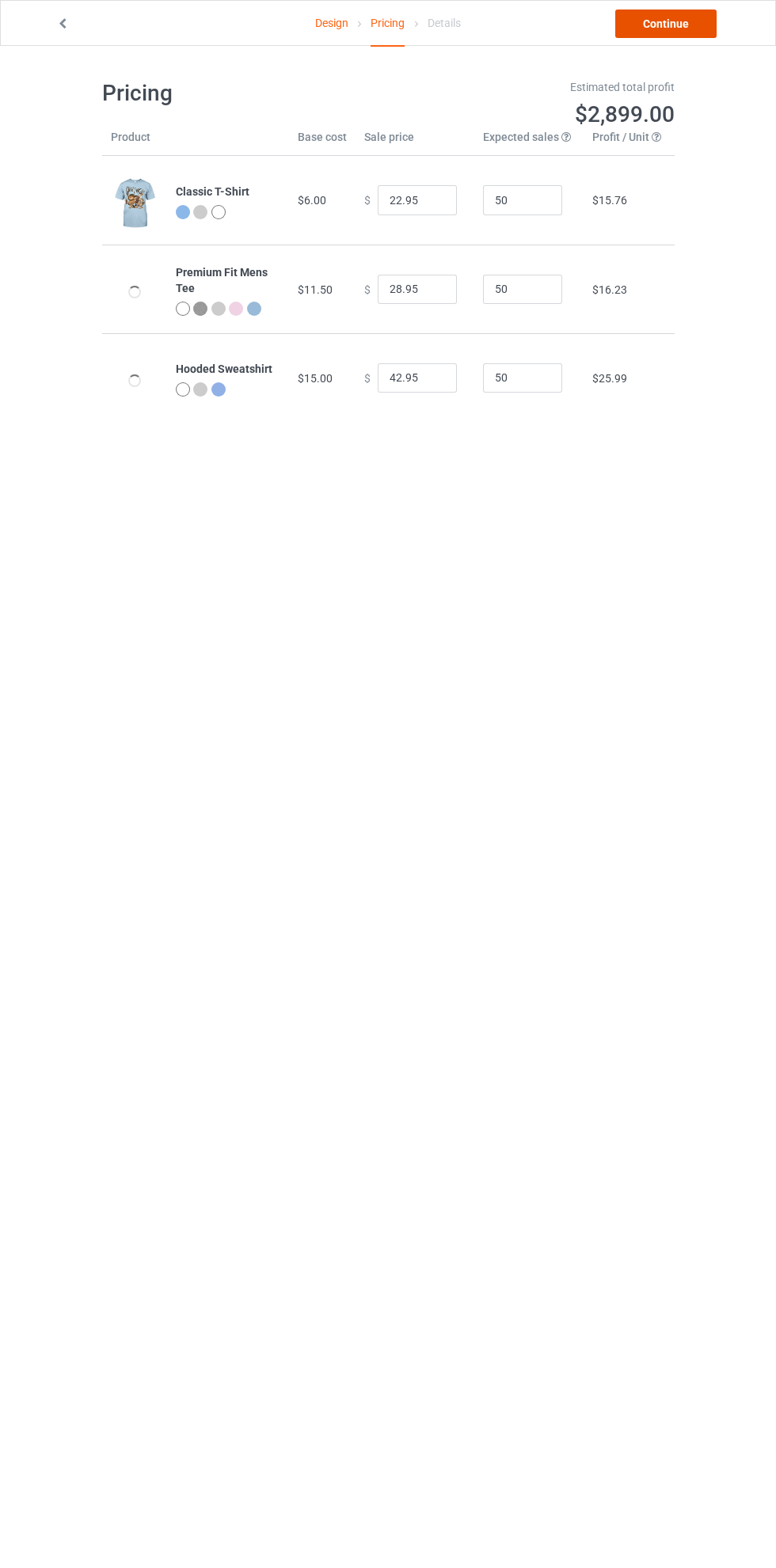
click at [673, 33] on link "Continue" at bounding box center [665, 24] width 101 height 29
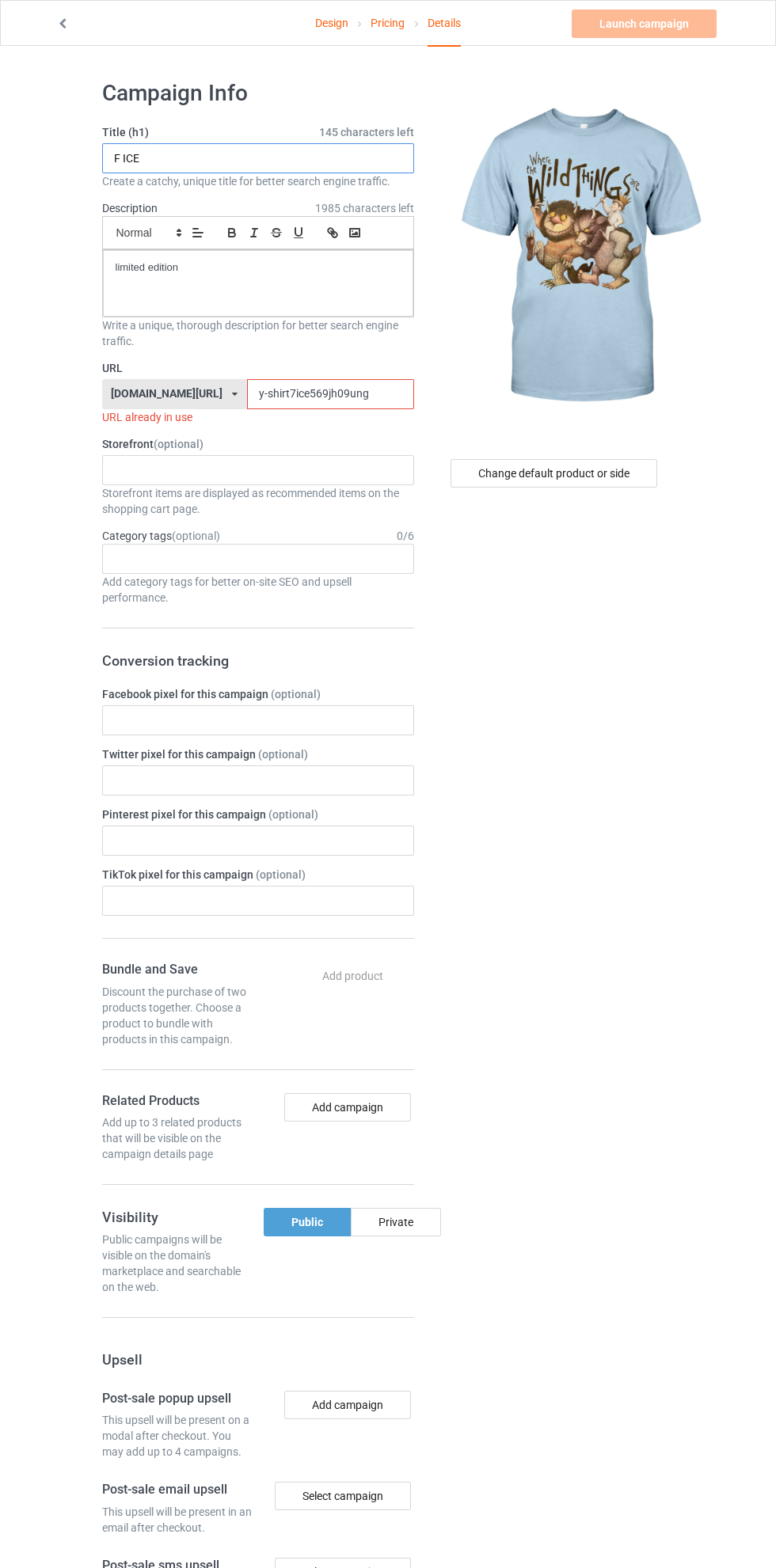
click at [263, 153] on input "F ICE" at bounding box center [257, 158] width 311 height 30
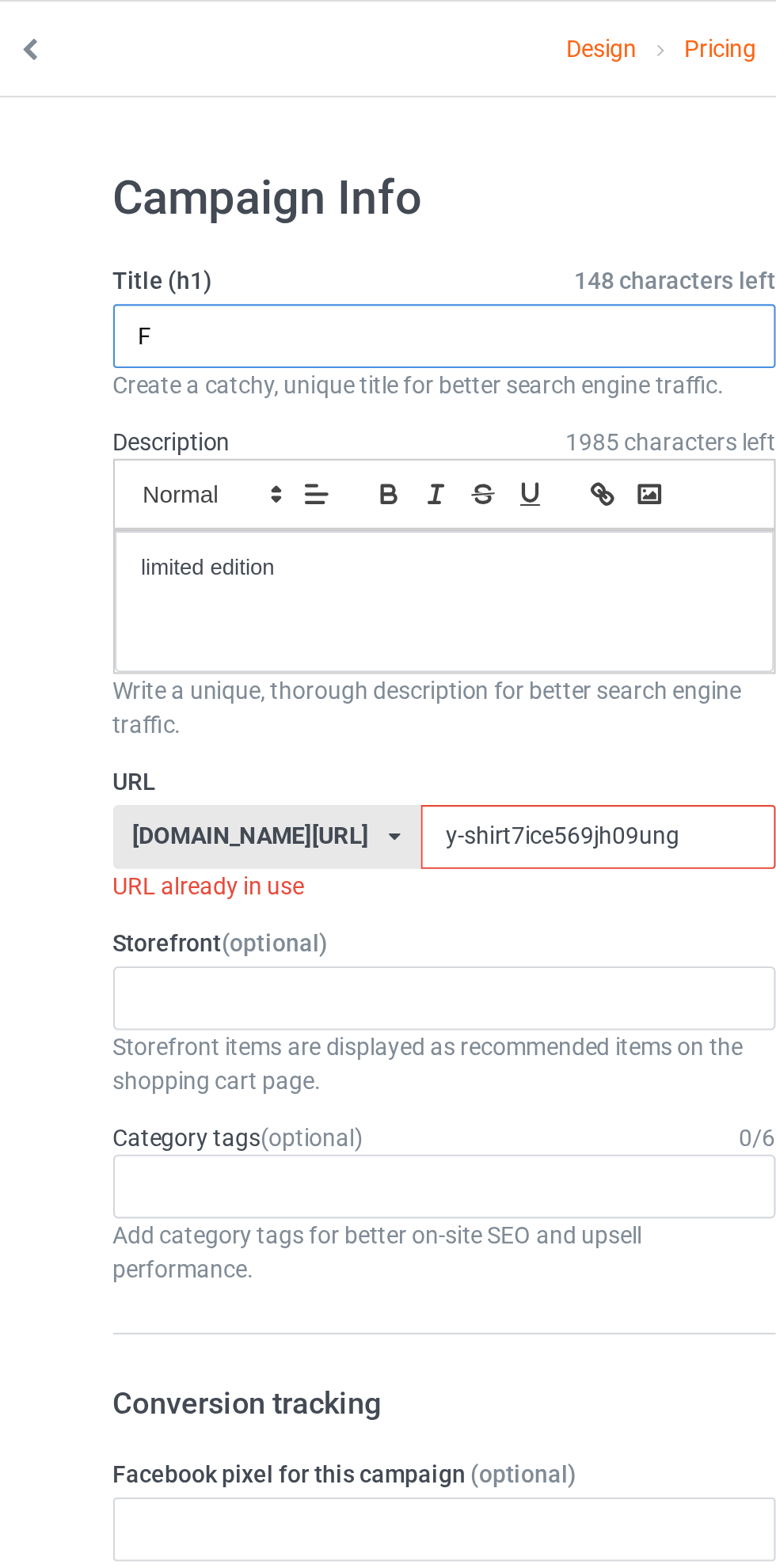
type input "F"
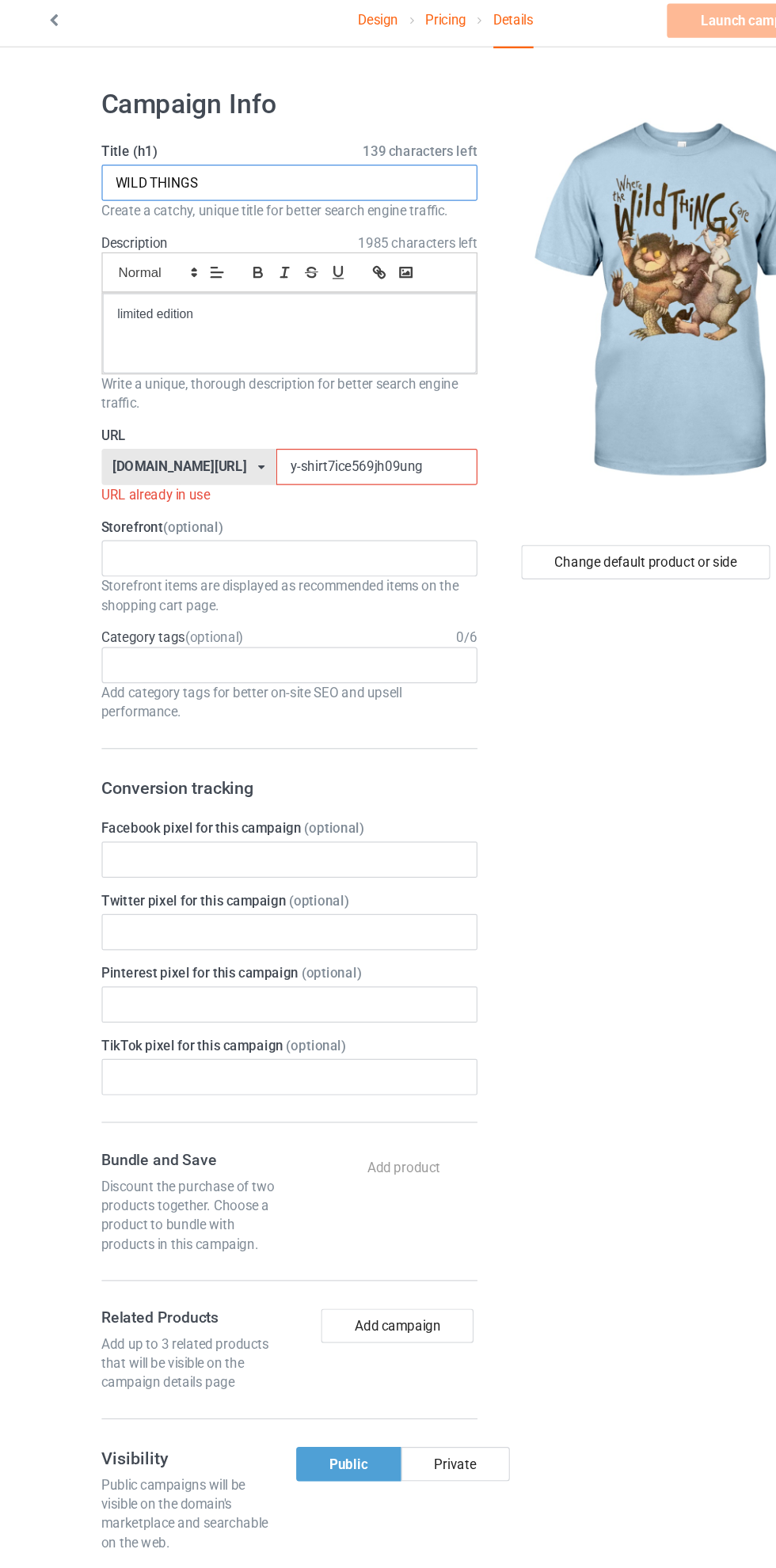
type input "WILD THINGS"
click at [253, 395] on input "y-shirt7ice569jh09ung" at bounding box center [330, 393] width 167 height 30
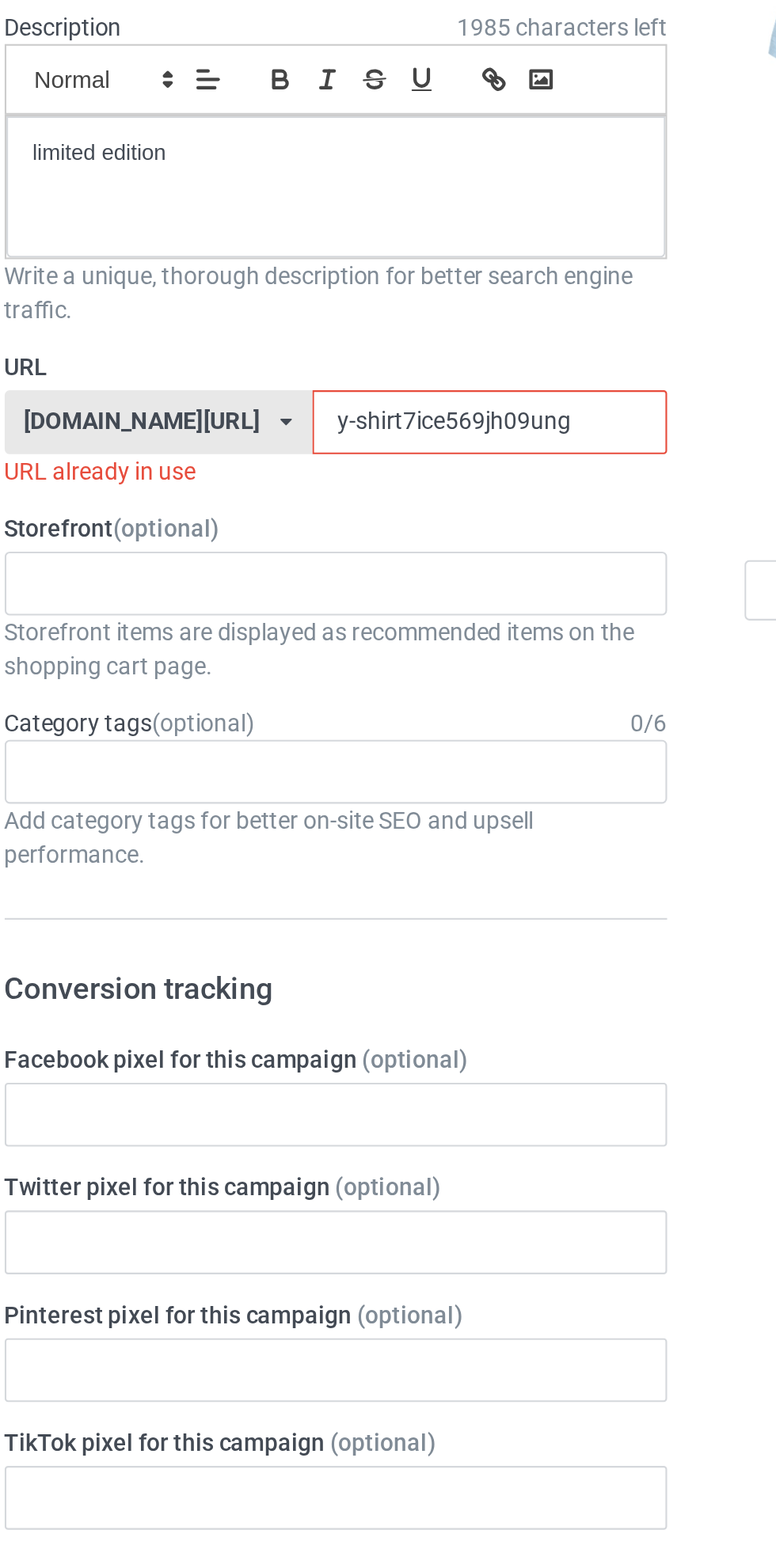
click at [269, 399] on input "y-shirt7ice569jh09ung" at bounding box center [330, 393] width 167 height 30
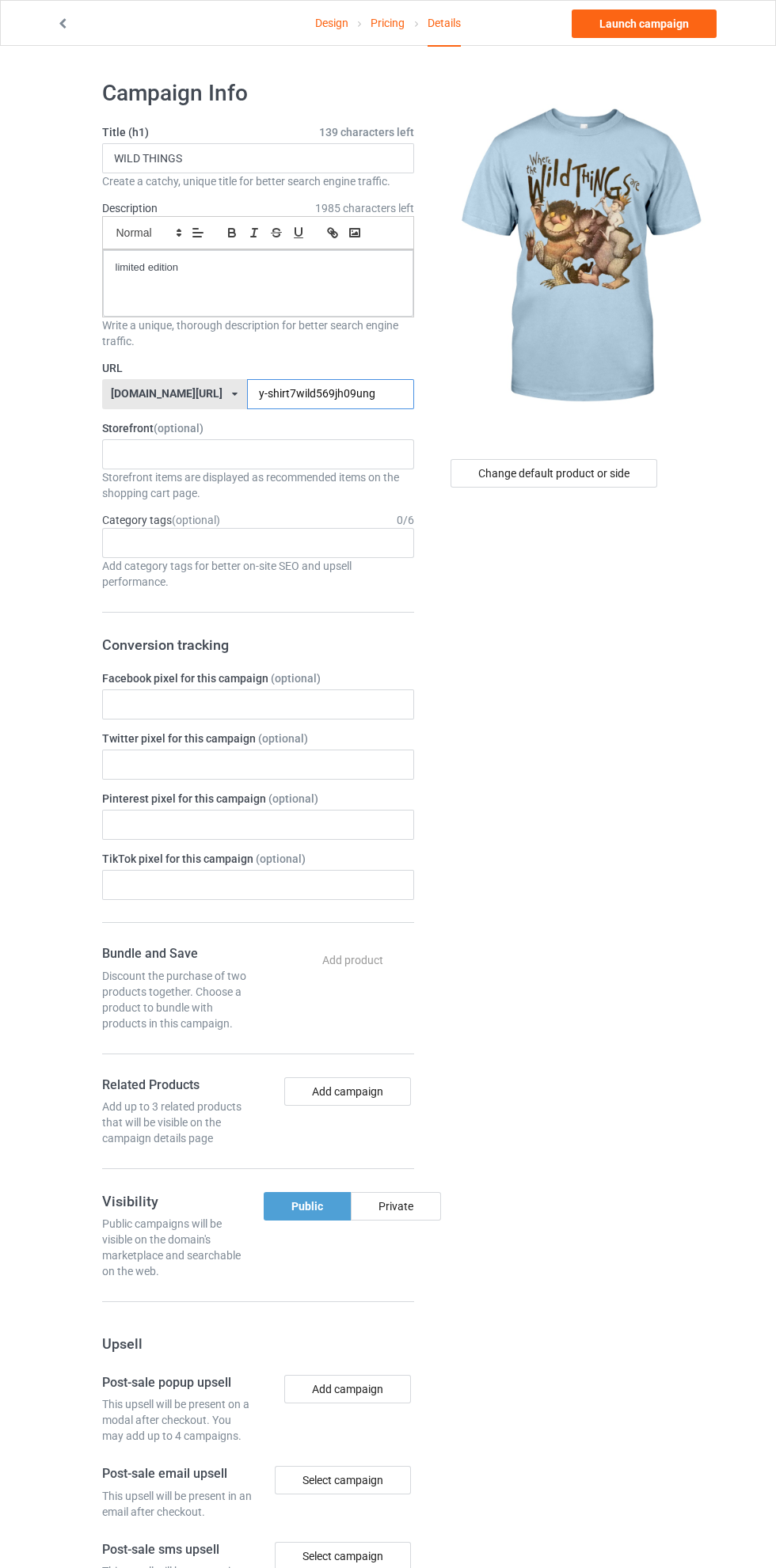
type input "y-shirt7wild569jh09ung"
click at [288, 158] on input "WILD THINGS" at bounding box center [257, 158] width 311 height 30
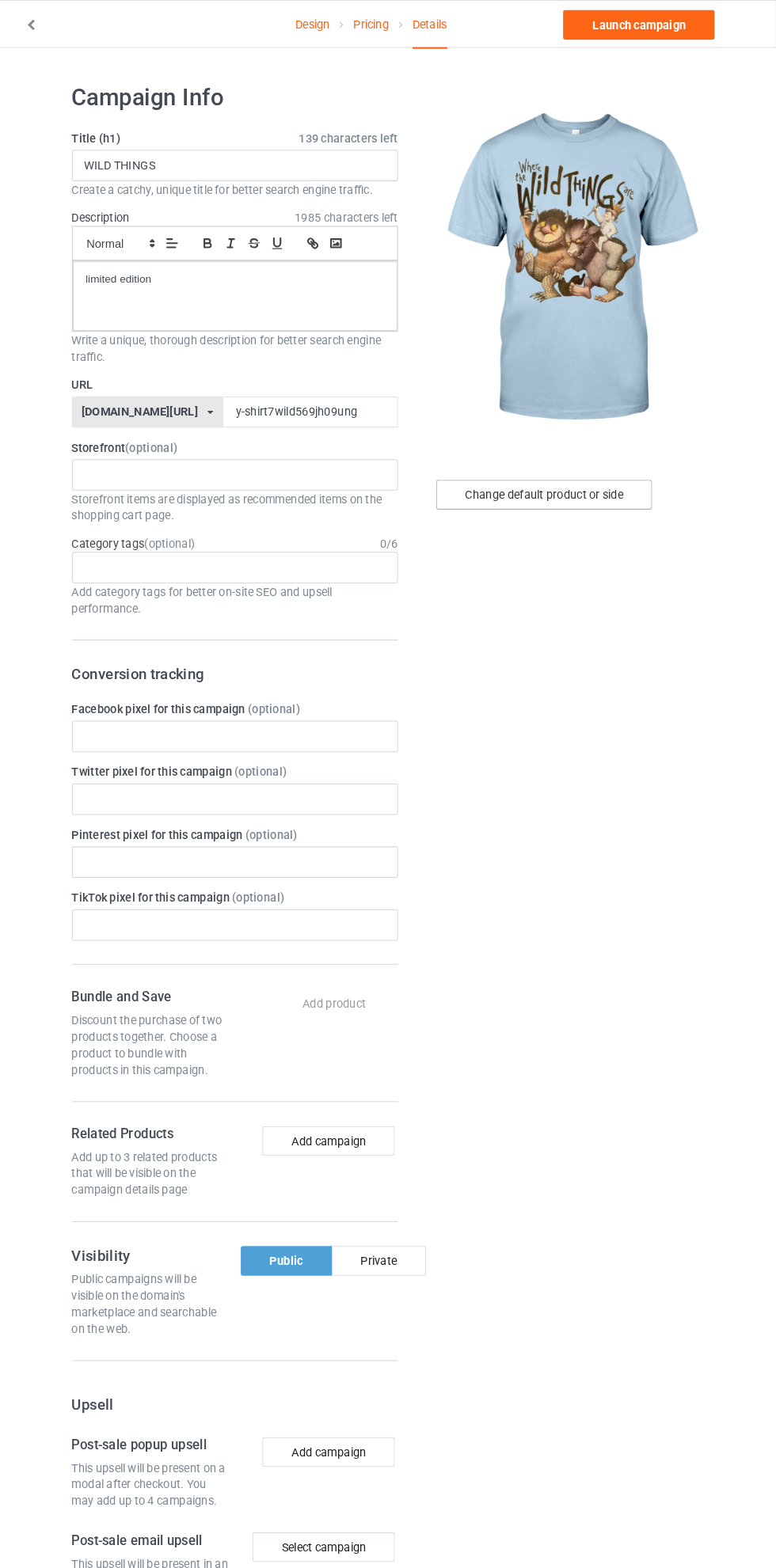
click at [596, 473] on div "Change default product or side" at bounding box center [554, 473] width 207 height 29
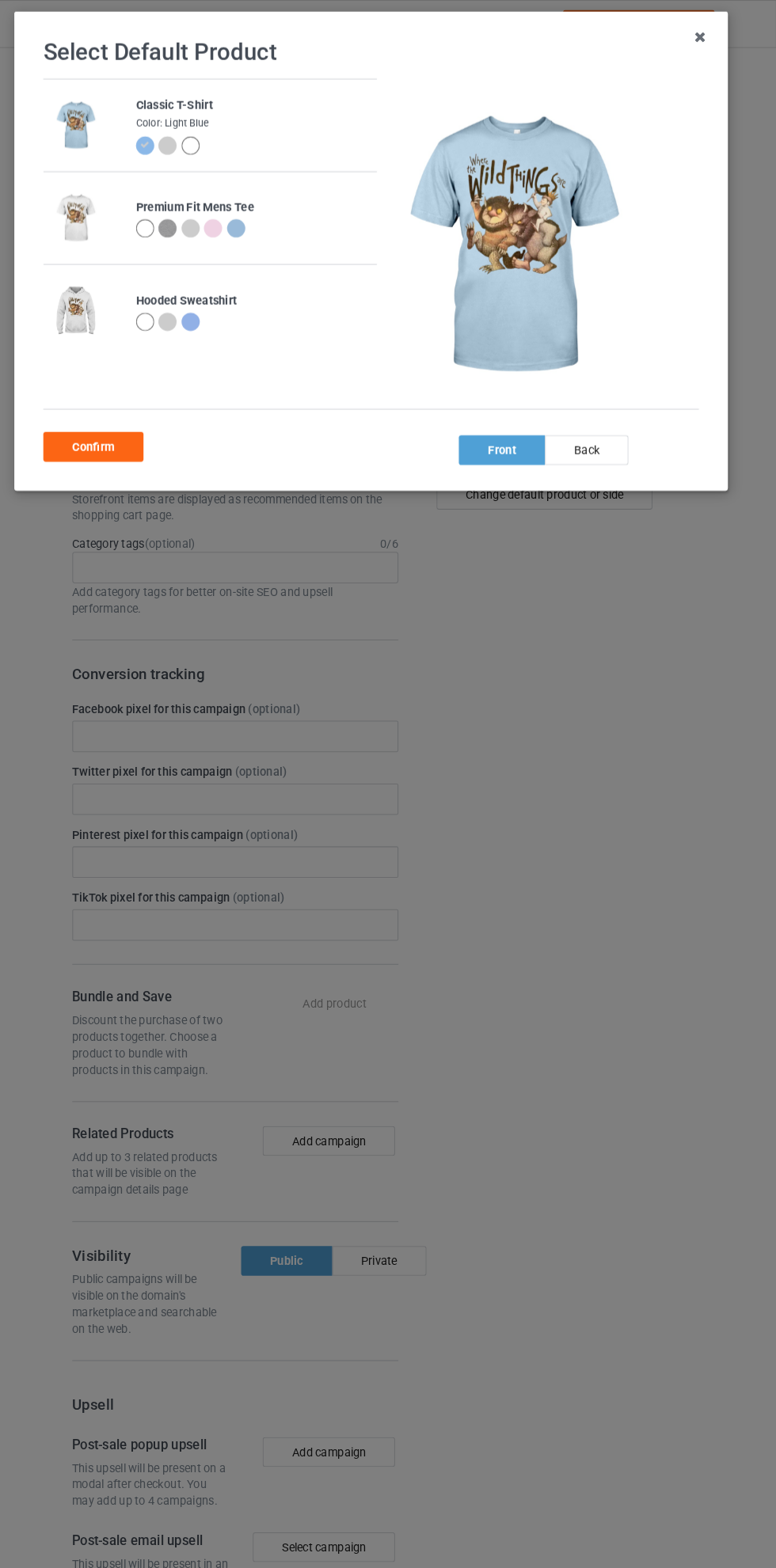
click at [221, 141] on div at bounding box center [216, 139] width 18 height 18
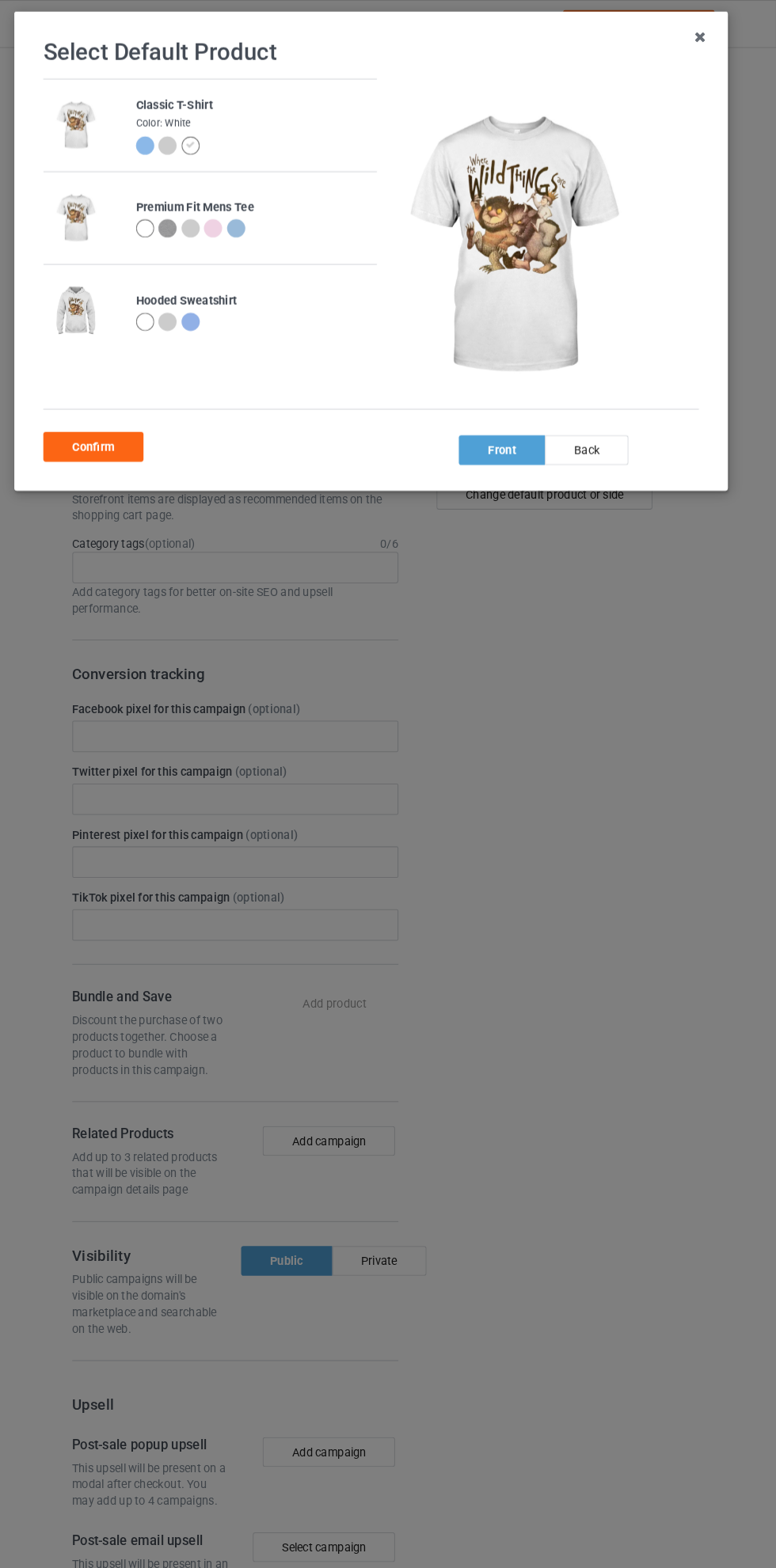
click at [200, 145] on div at bounding box center [194, 139] width 18 height 18
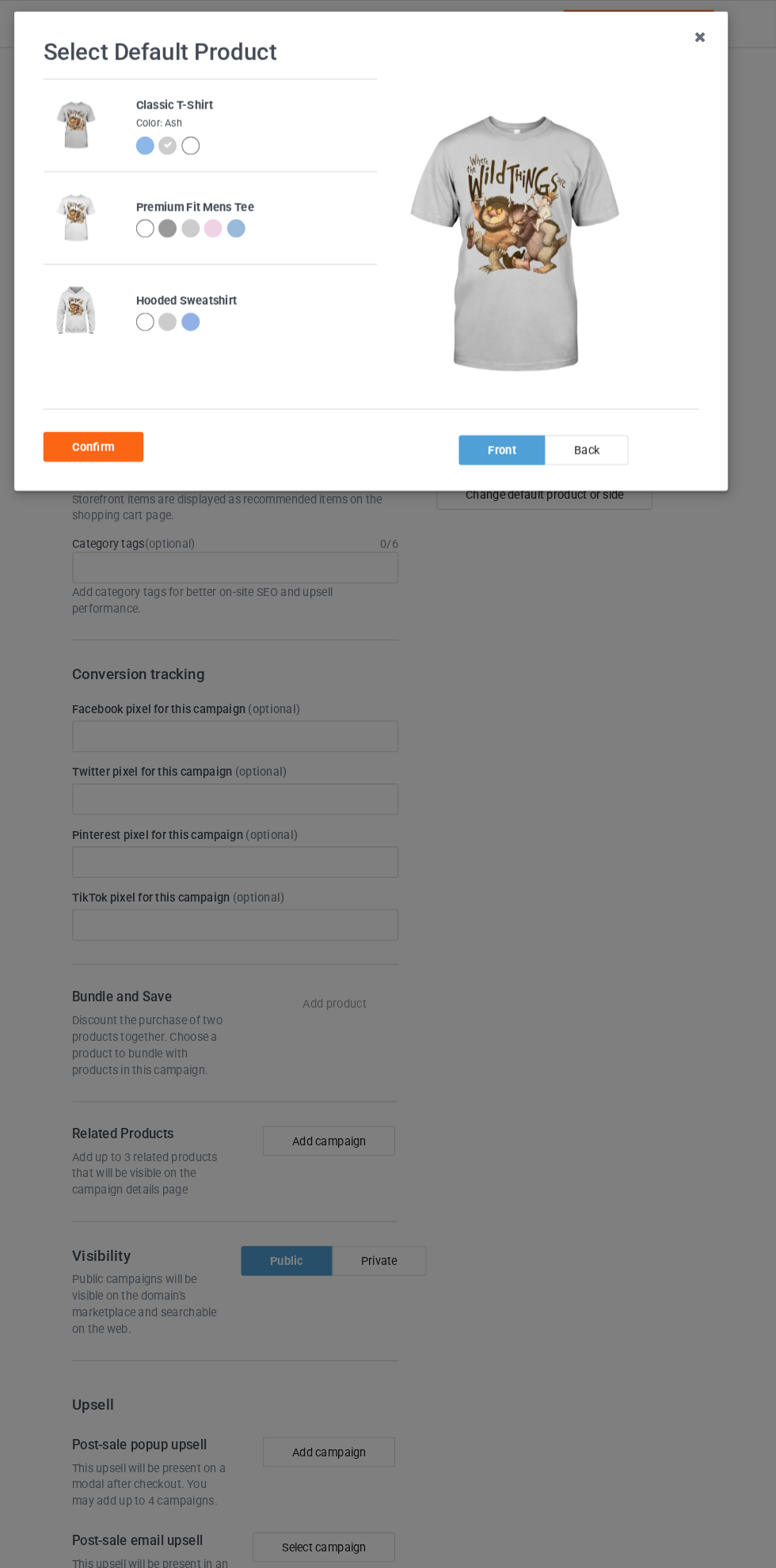
click at [219, 141] on div at bounding box center [216, 139] width 18 height 18
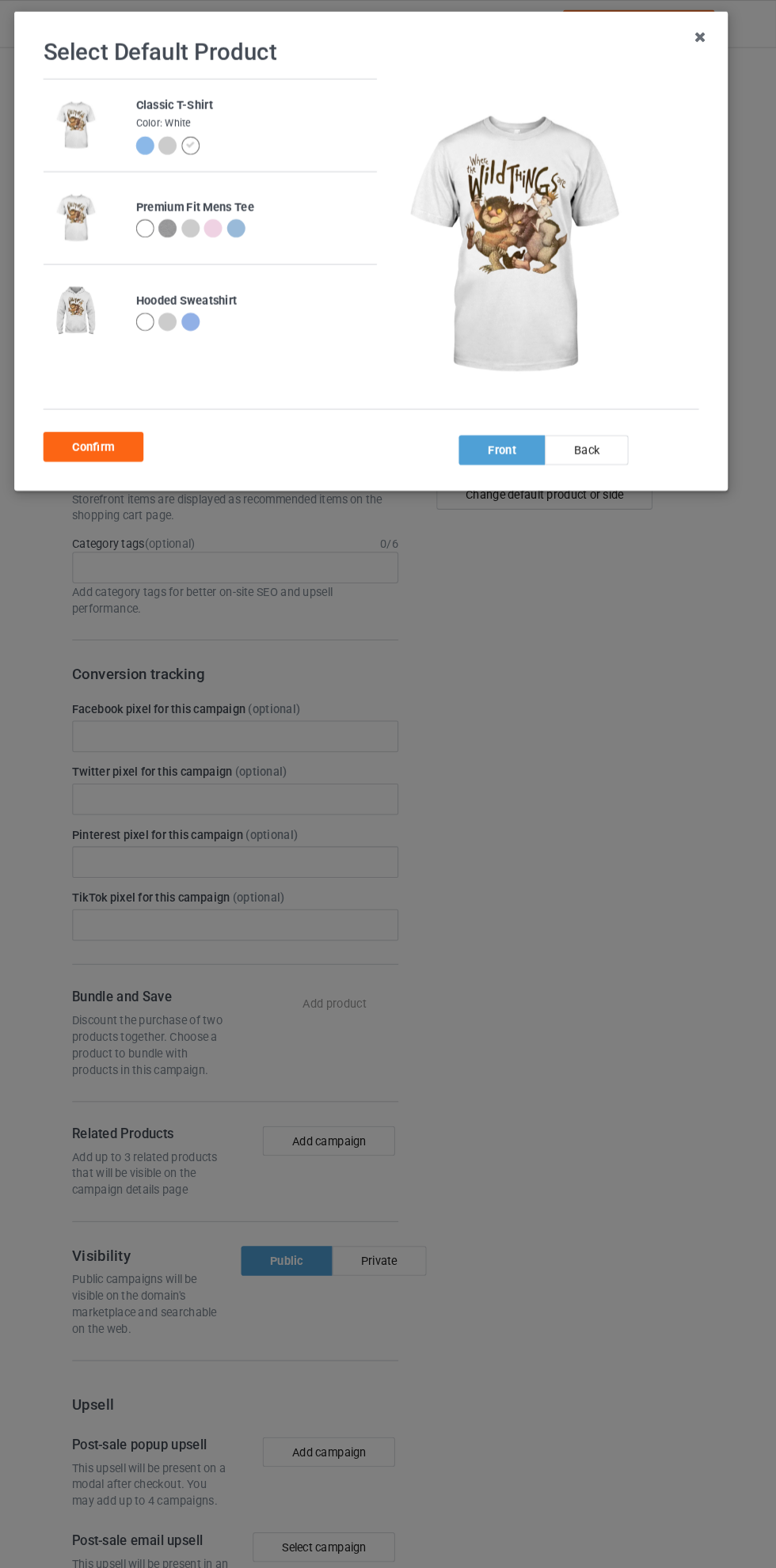
click at [200, 140] on div at bounding box center [194, 139] width 18 height 18
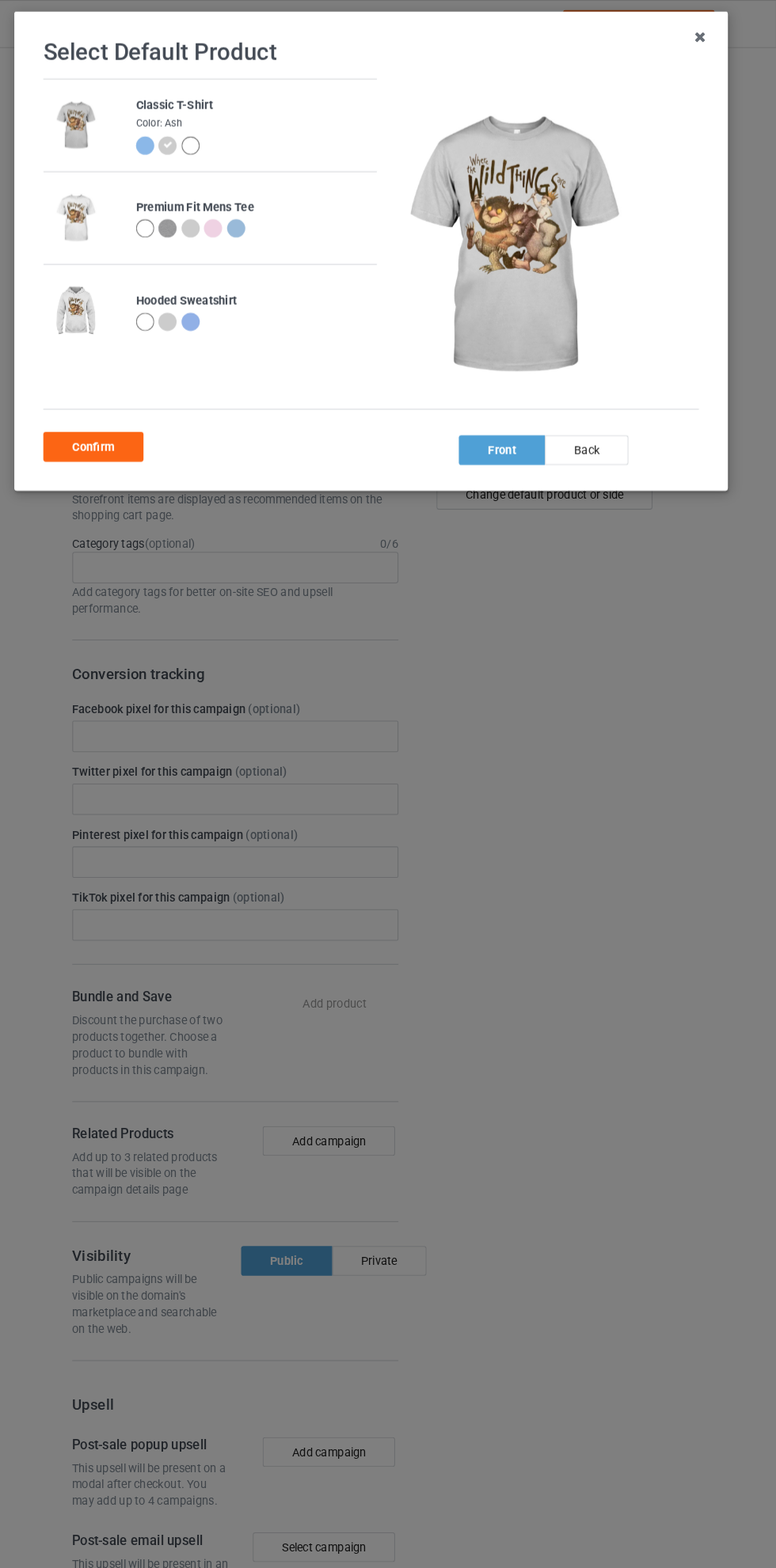
click at [218, 141] on div at bounding box center [216, 139] width 18 height 18
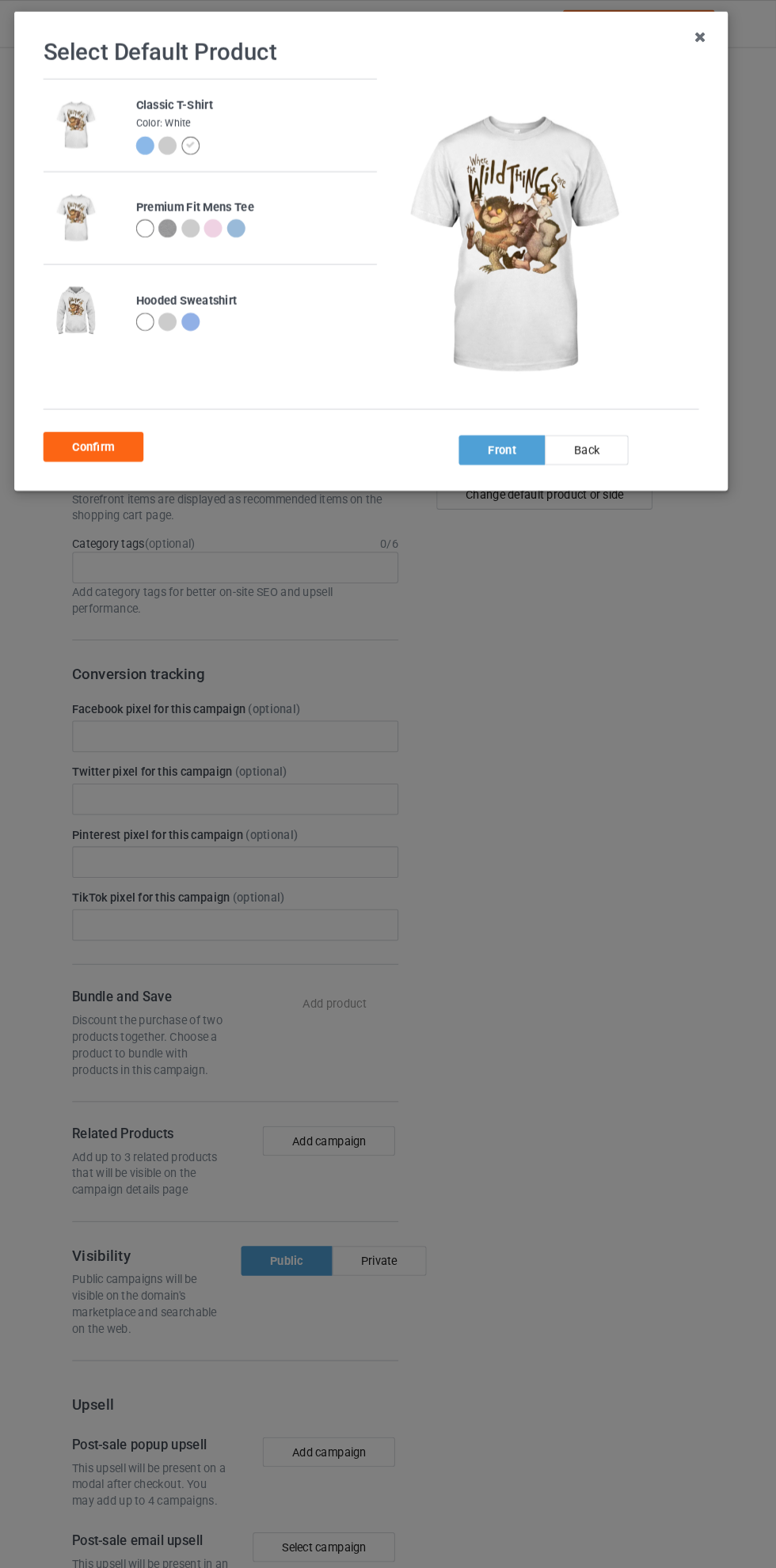
click at [131, 424] on div "Confirm" at bounding box center [122, 427] width 96 height 29
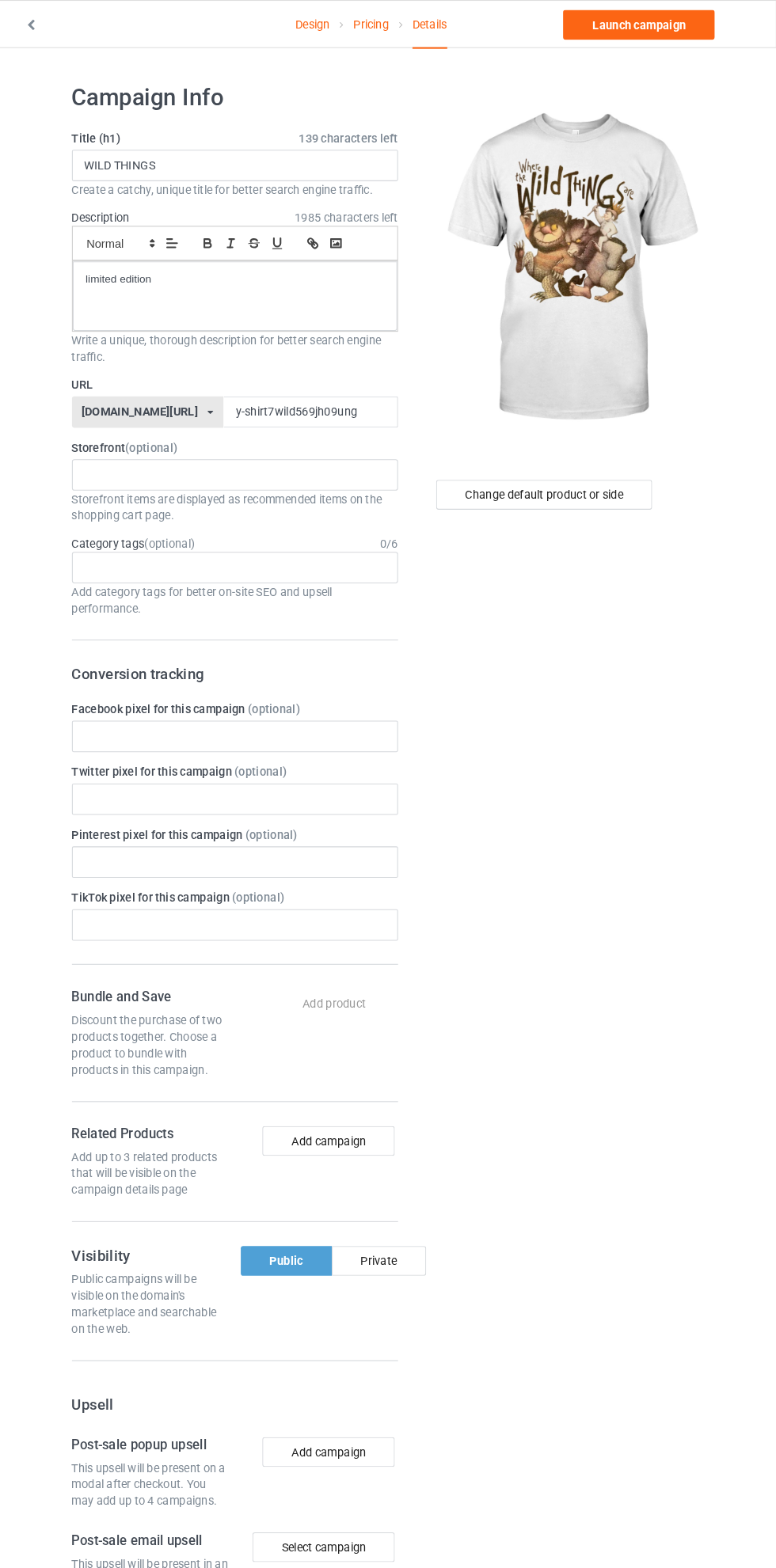
click at [330, 22] on link "Design" at bounding box center [332, 23] width 34 height 44
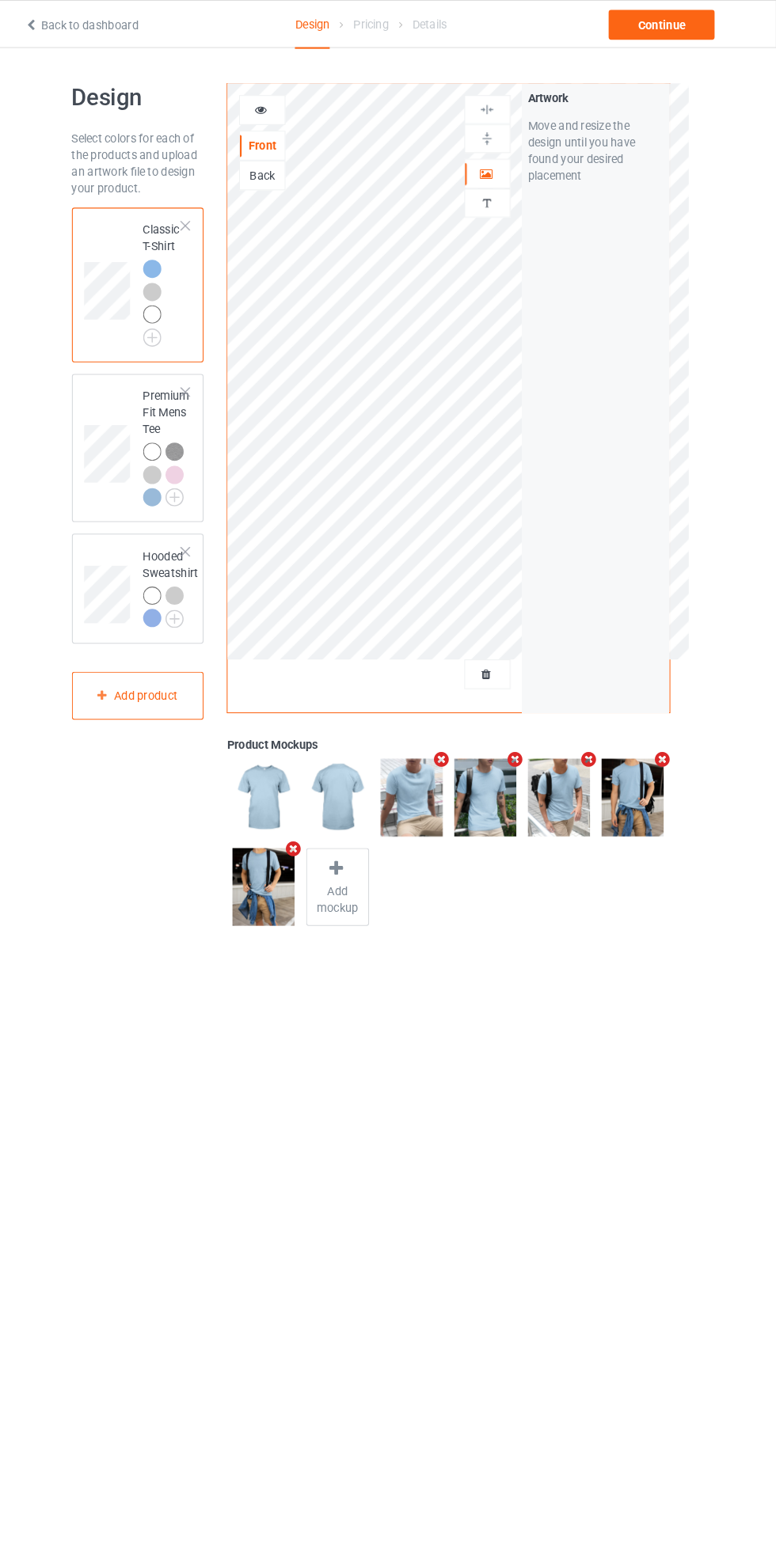
click at [0, 0] on img at bounding box center [0, 0] width 0 height 0
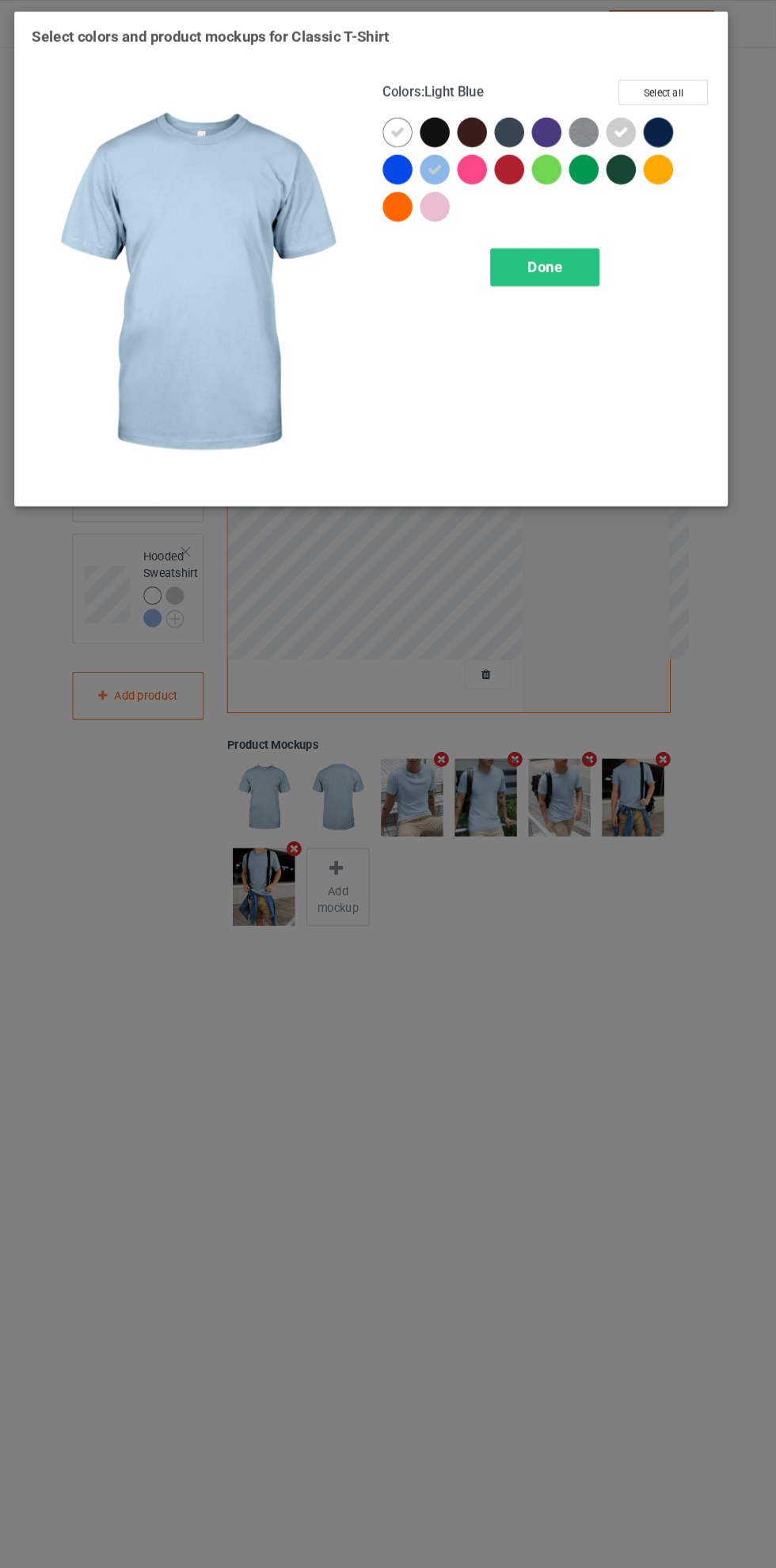
click at [587, 257] on div "Done" at bounding box center [555, 255] width 105 height 37
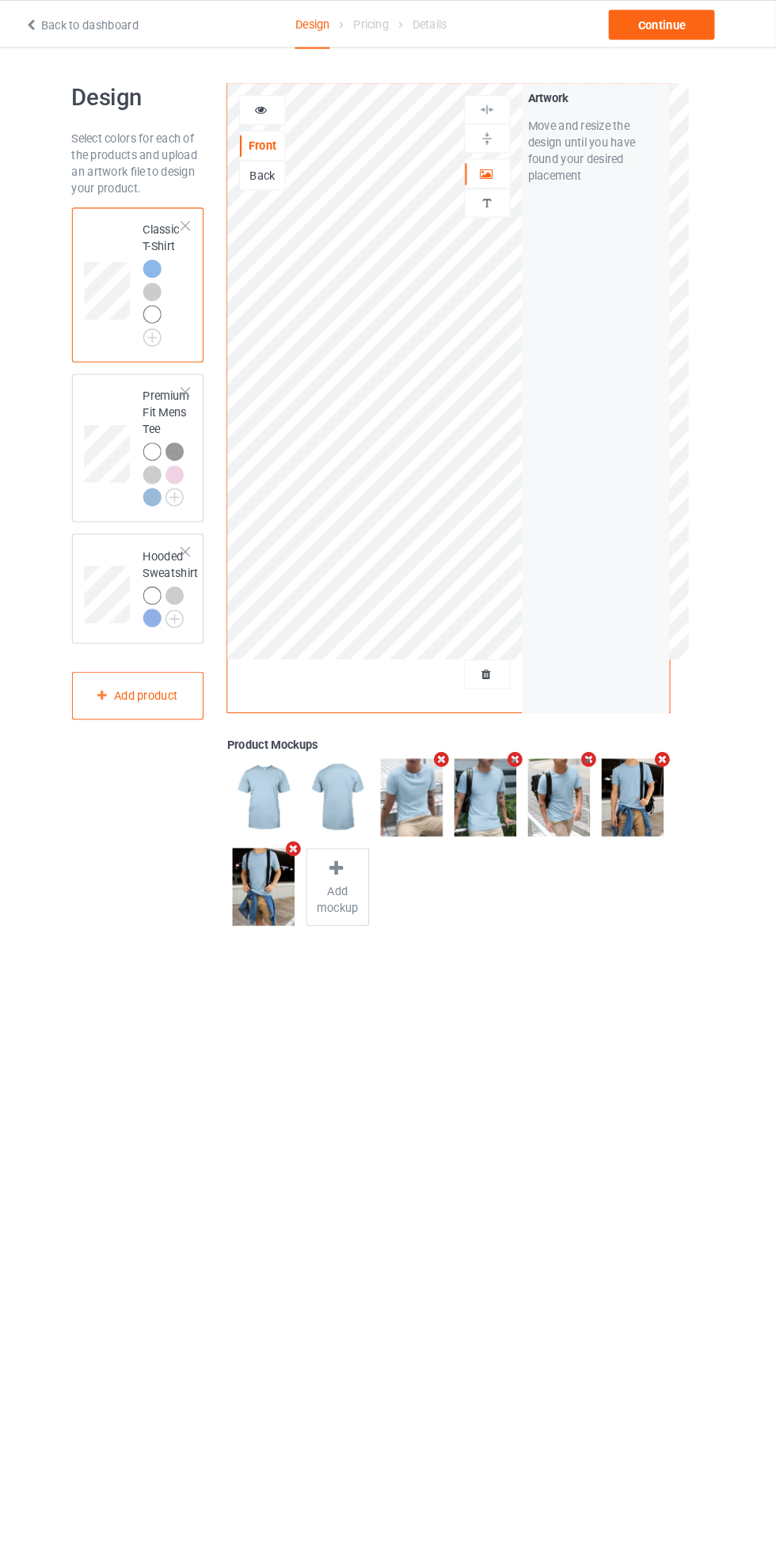
click at [0, 0] on img at bounding box center [0, 0] width 0 height 0
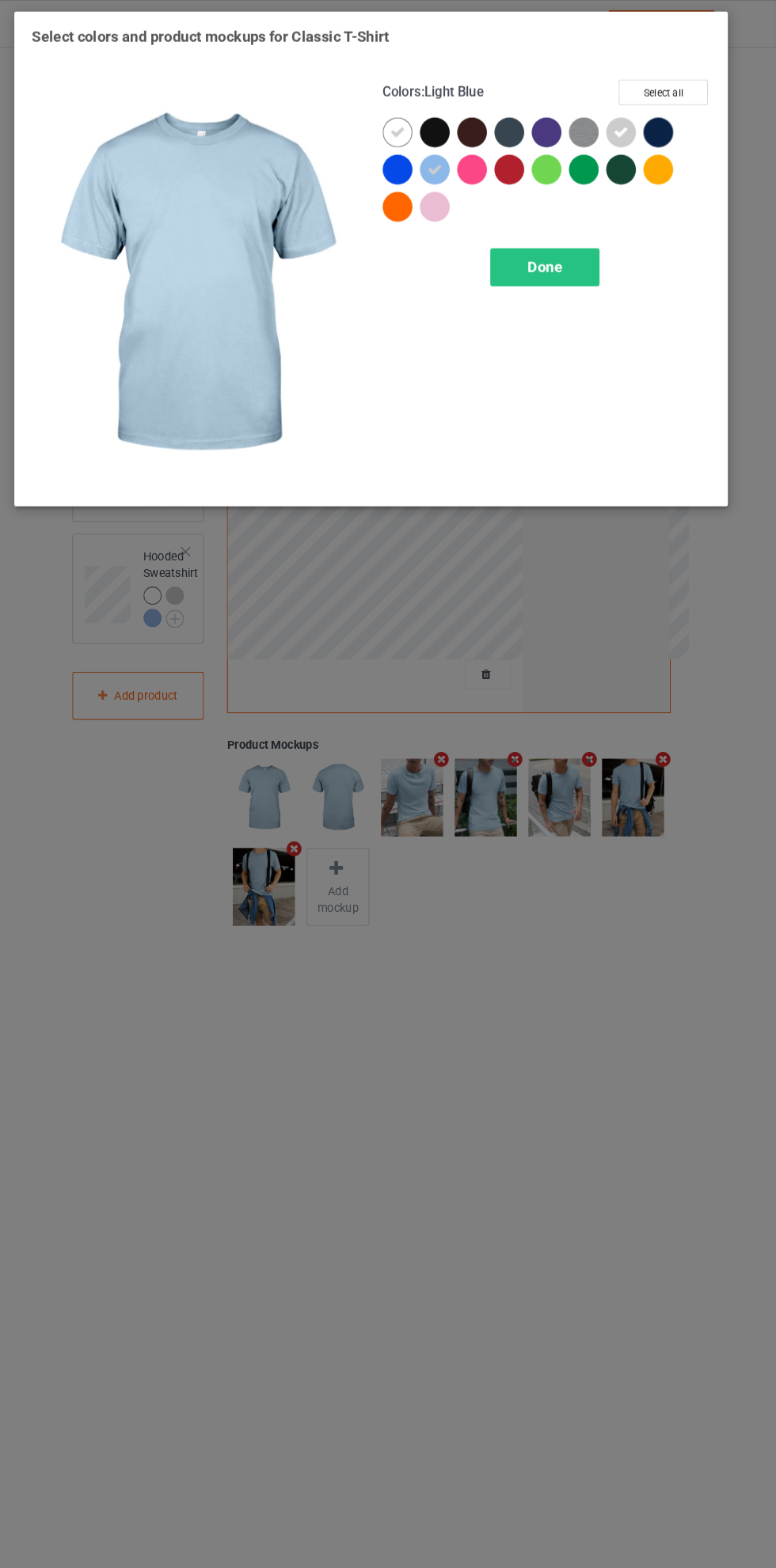
click at [465, 197] on div at bounding box center [453, 202] width 36 height 36
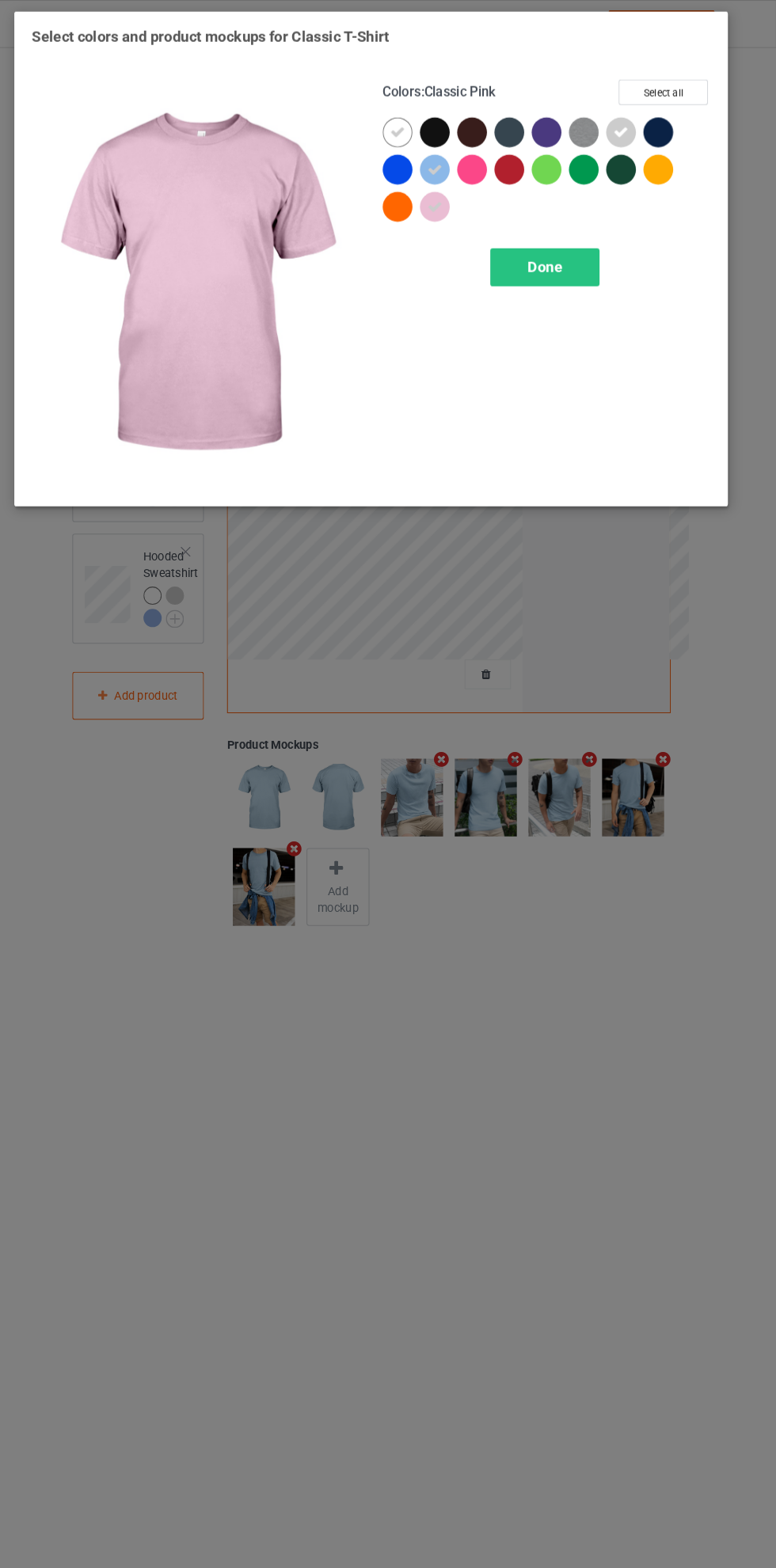
click at [569, 263] on div "Done" at bounding box center [555, 255] width 105 height 37
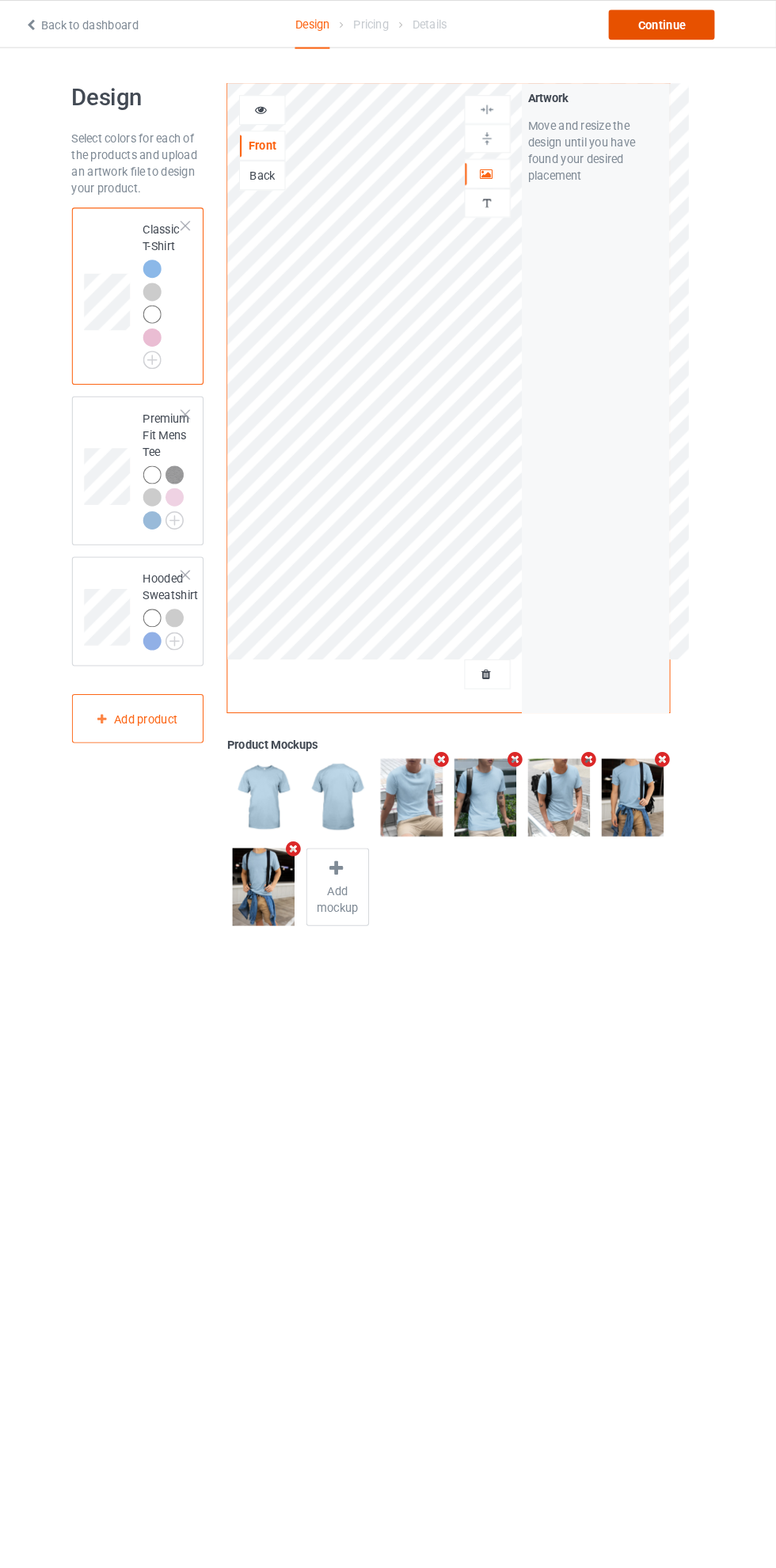
click at [674, 26] on div "Continue" at bounding box center [665, 24] width 101 height 29
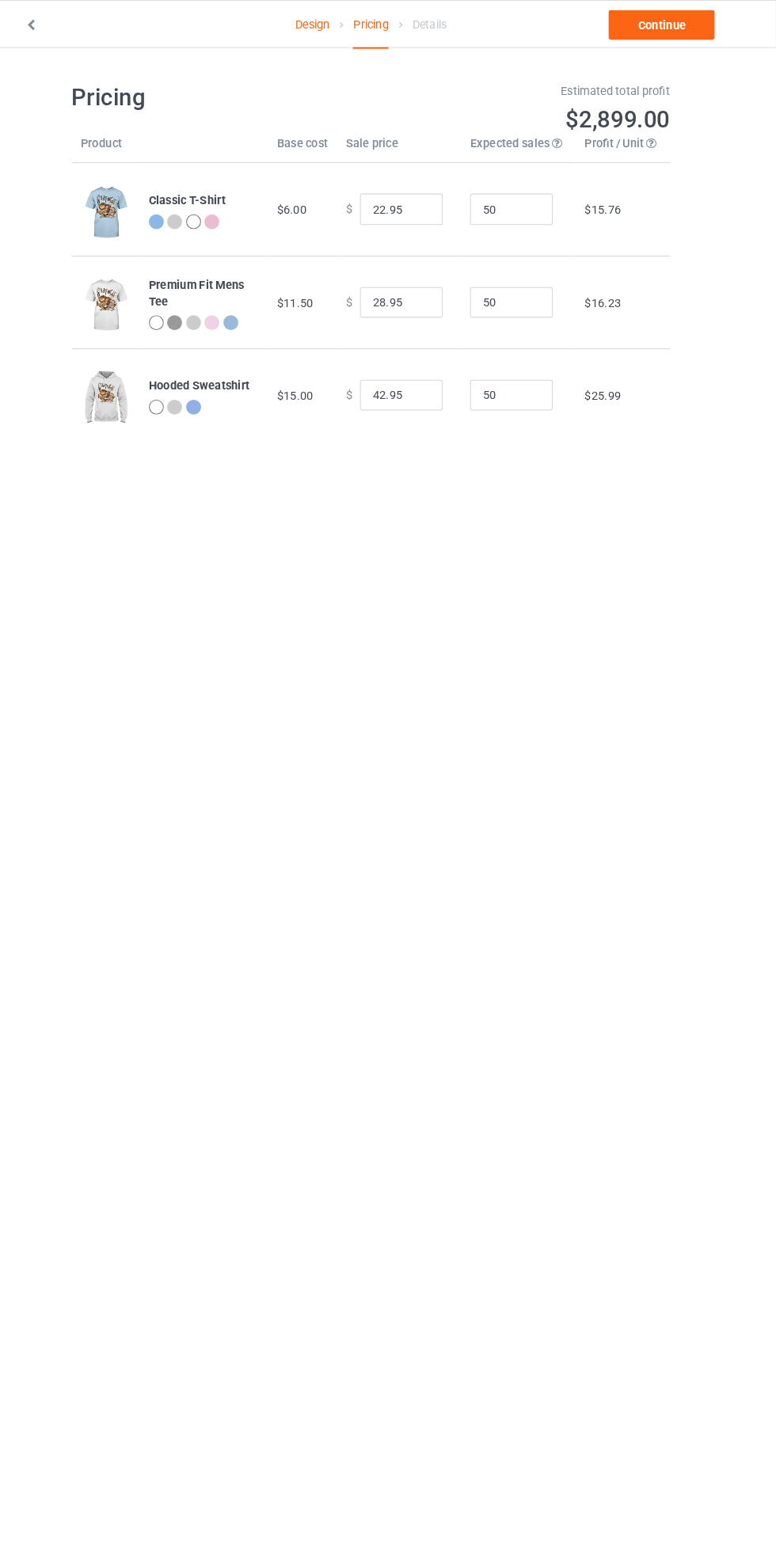
click at [682, 35] on link "Continue" at bounding box center [665, 24] width 101 height 29
